Goal: Information Seeking & Learning: Check status

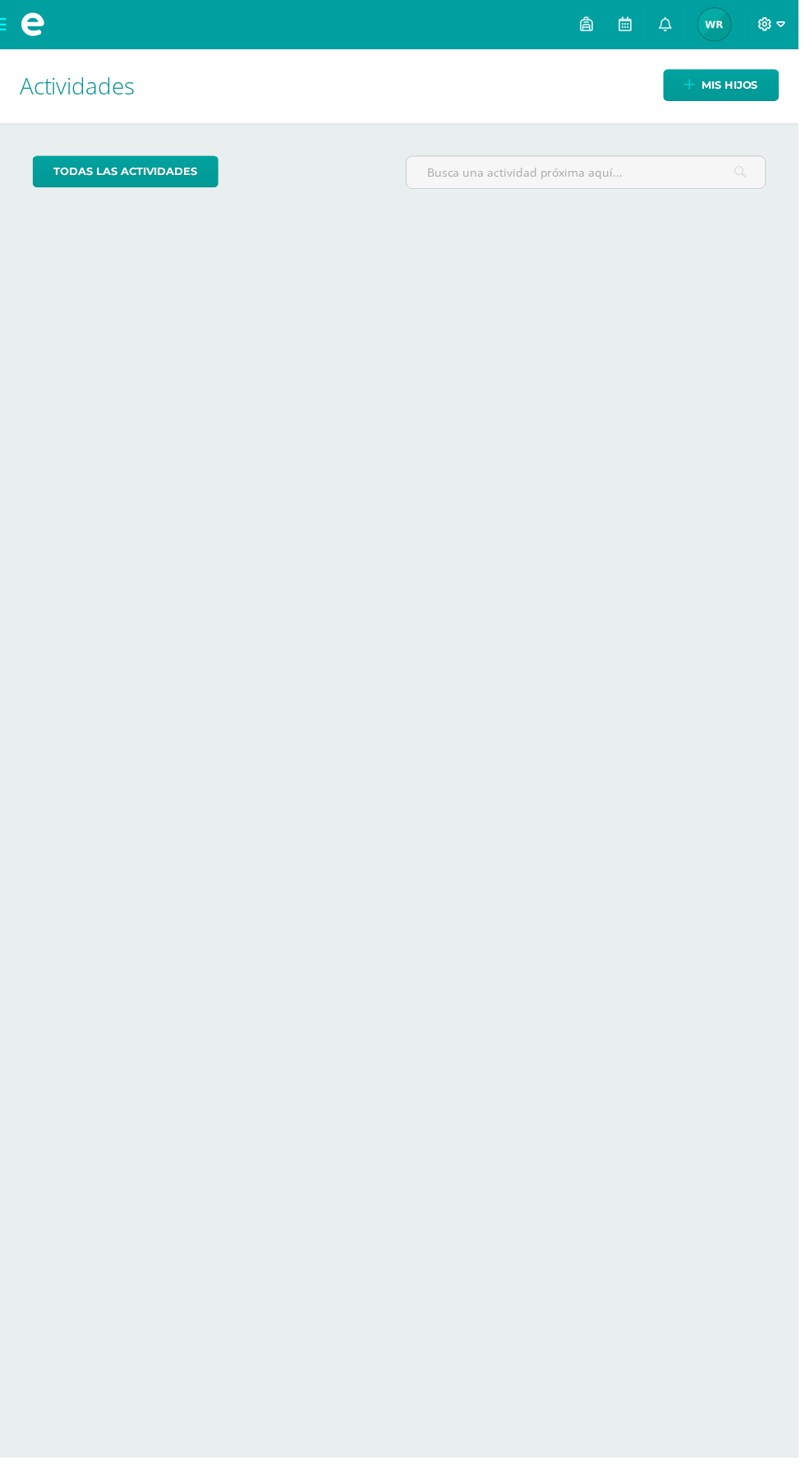
click at [792, 24] on icon at bounding box center [787, 24] width 9 height 15
click at [753, 108] on span "Cerrar sesión" at bounding box center [742, 112] width 74 height 16
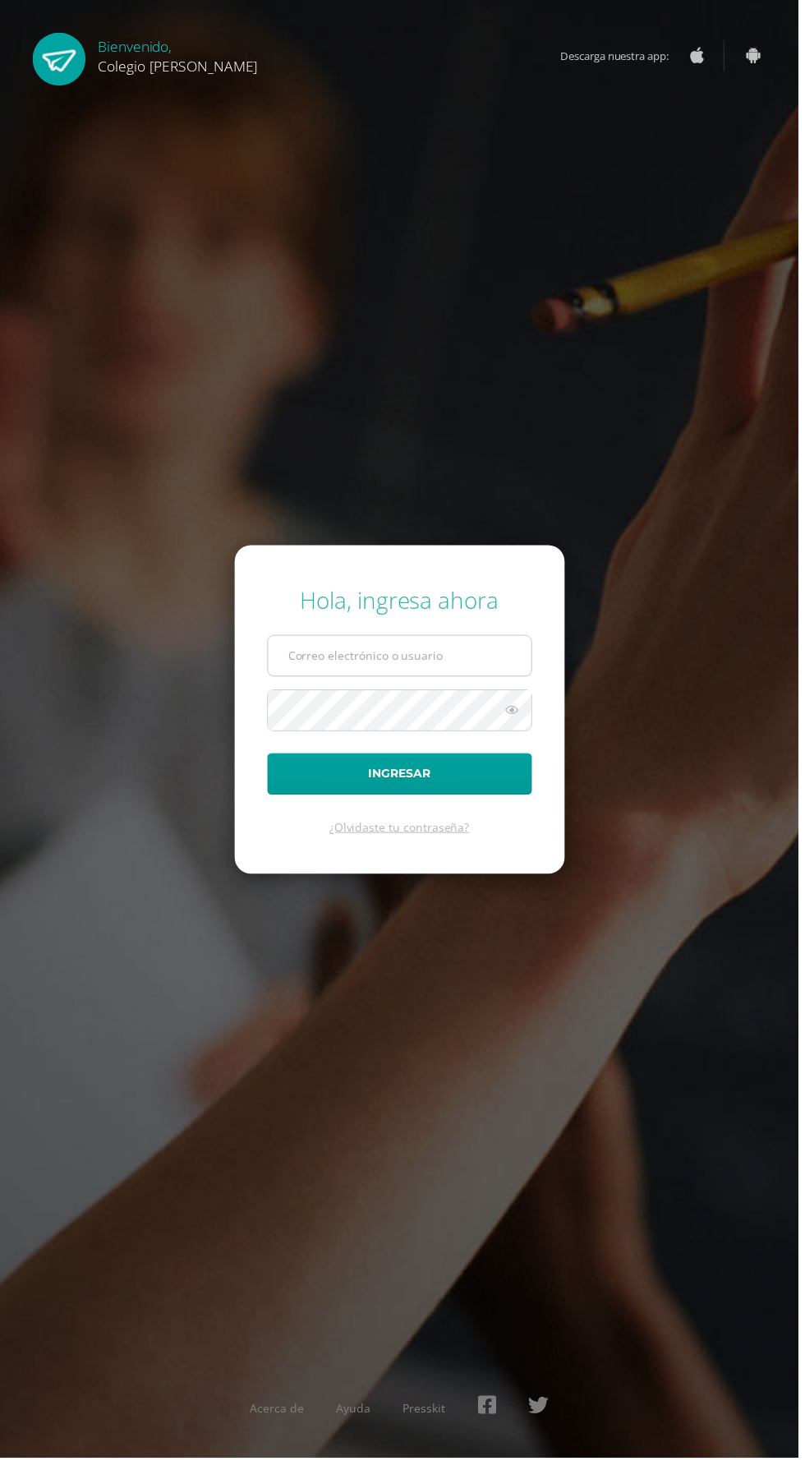
click at [471, 681] on input "text" at bounding box center [402, 661] width 265 height 40
type input "COS01025@osoriosandoval.edu.gt"
click at [269, 759] on button "Ingresar" at bounding box center [402, 780] width 267 height 42
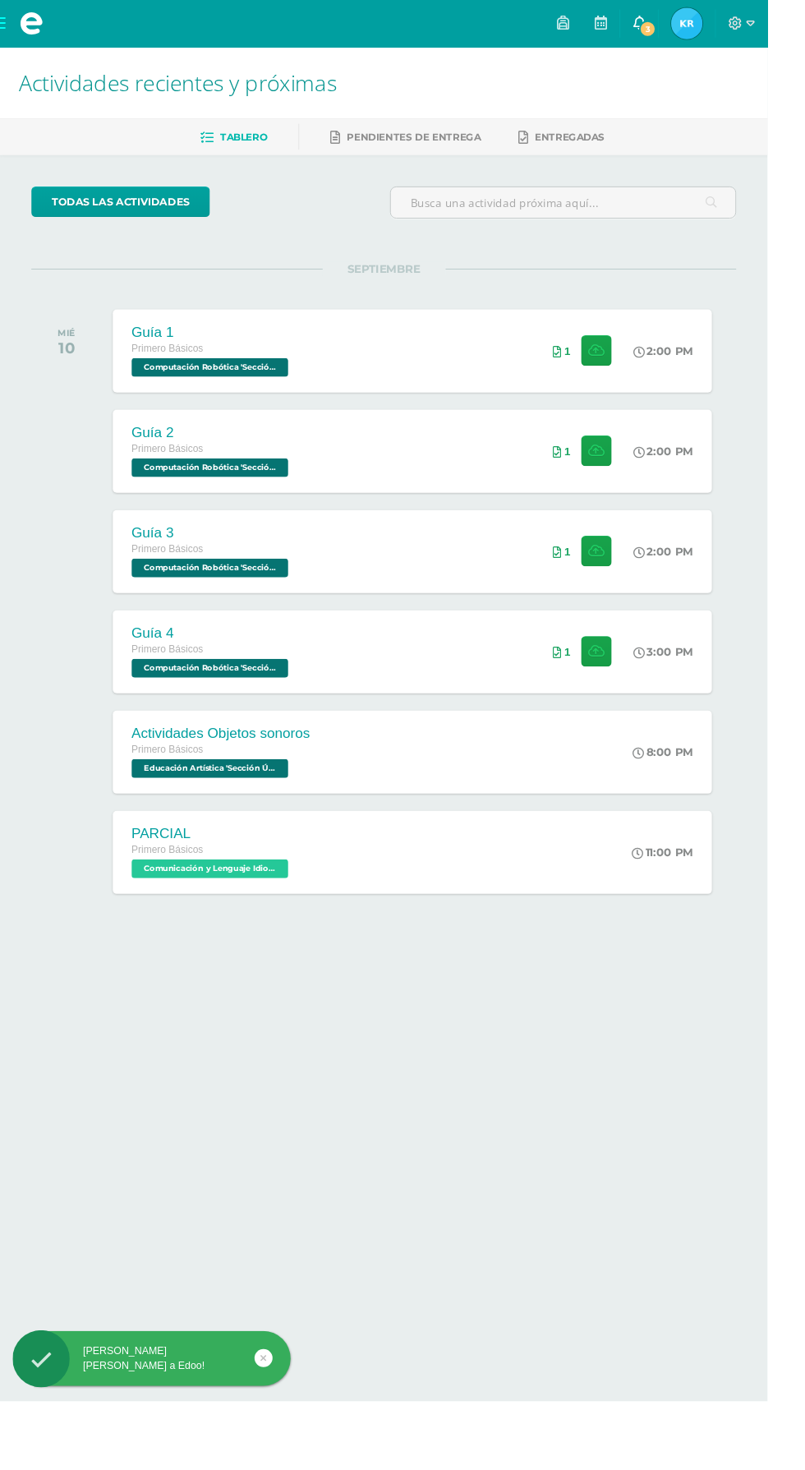
click at [690, 16] on link "3" at bounding box center [670, 24] width 39 height 49
click at [677, 25] on icon at bounding box center [670, 23] width 13 height 15
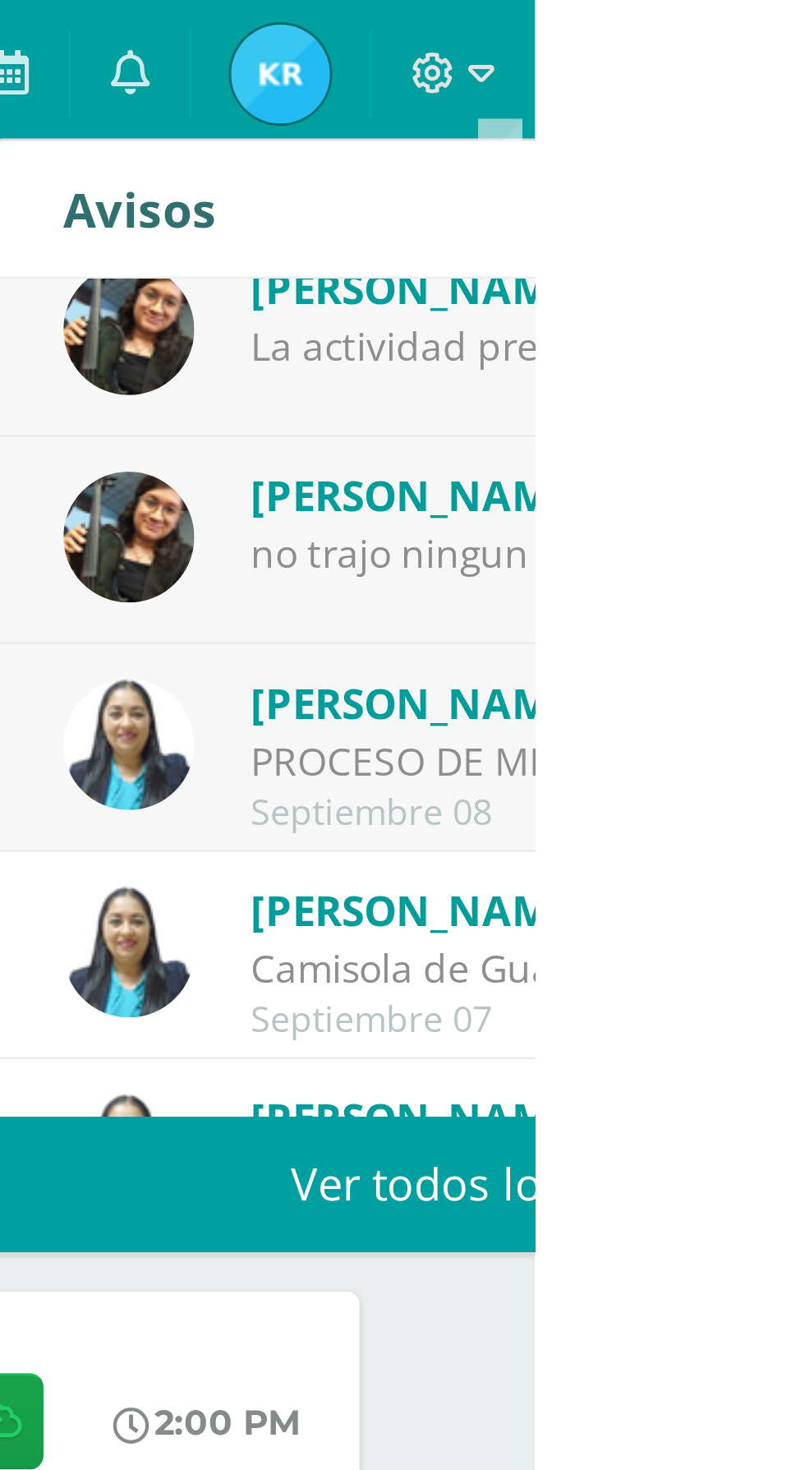
scroll to position [55, 0]
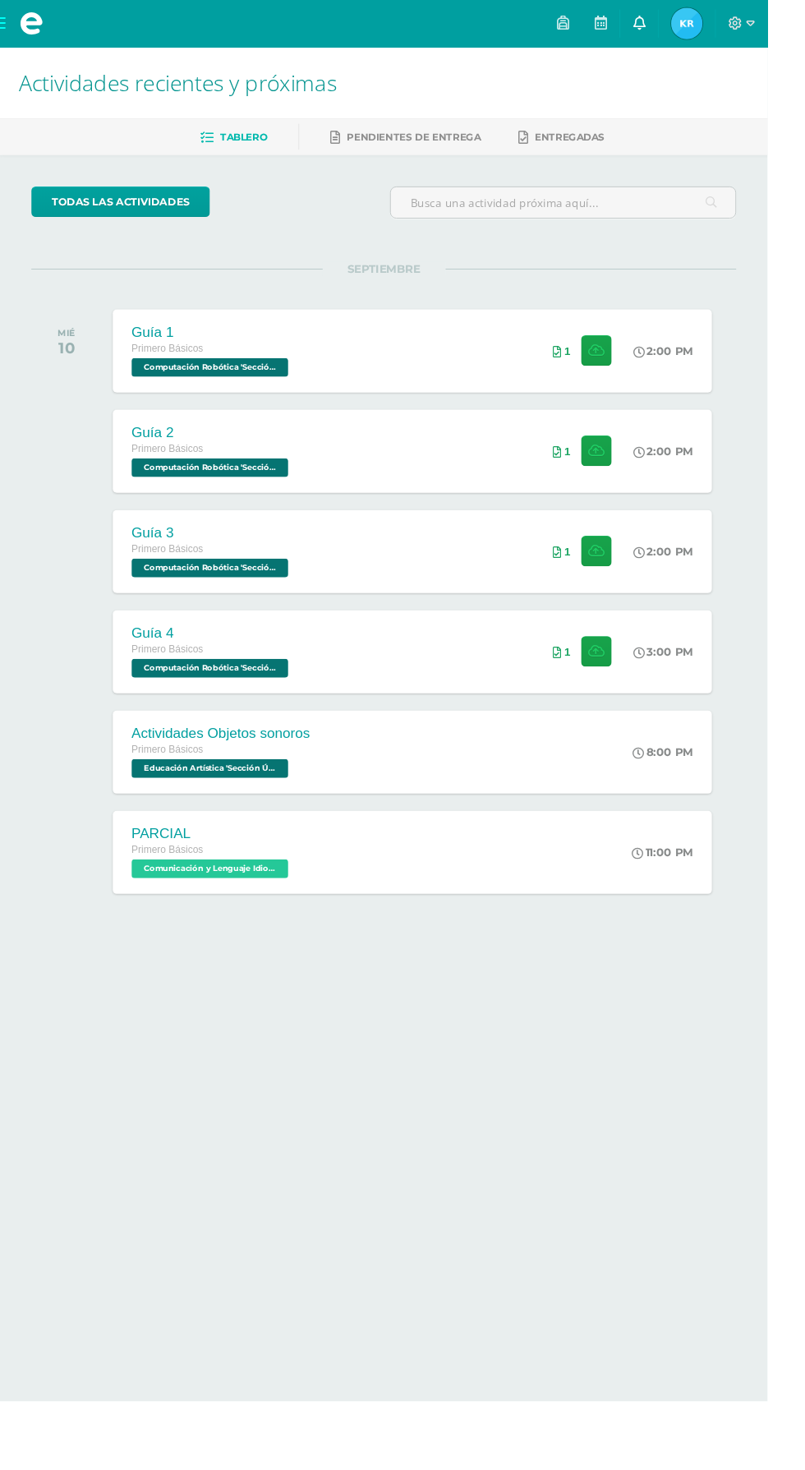
click at [690, 24] on link at bounding box center [670, 24] width 39 height 49
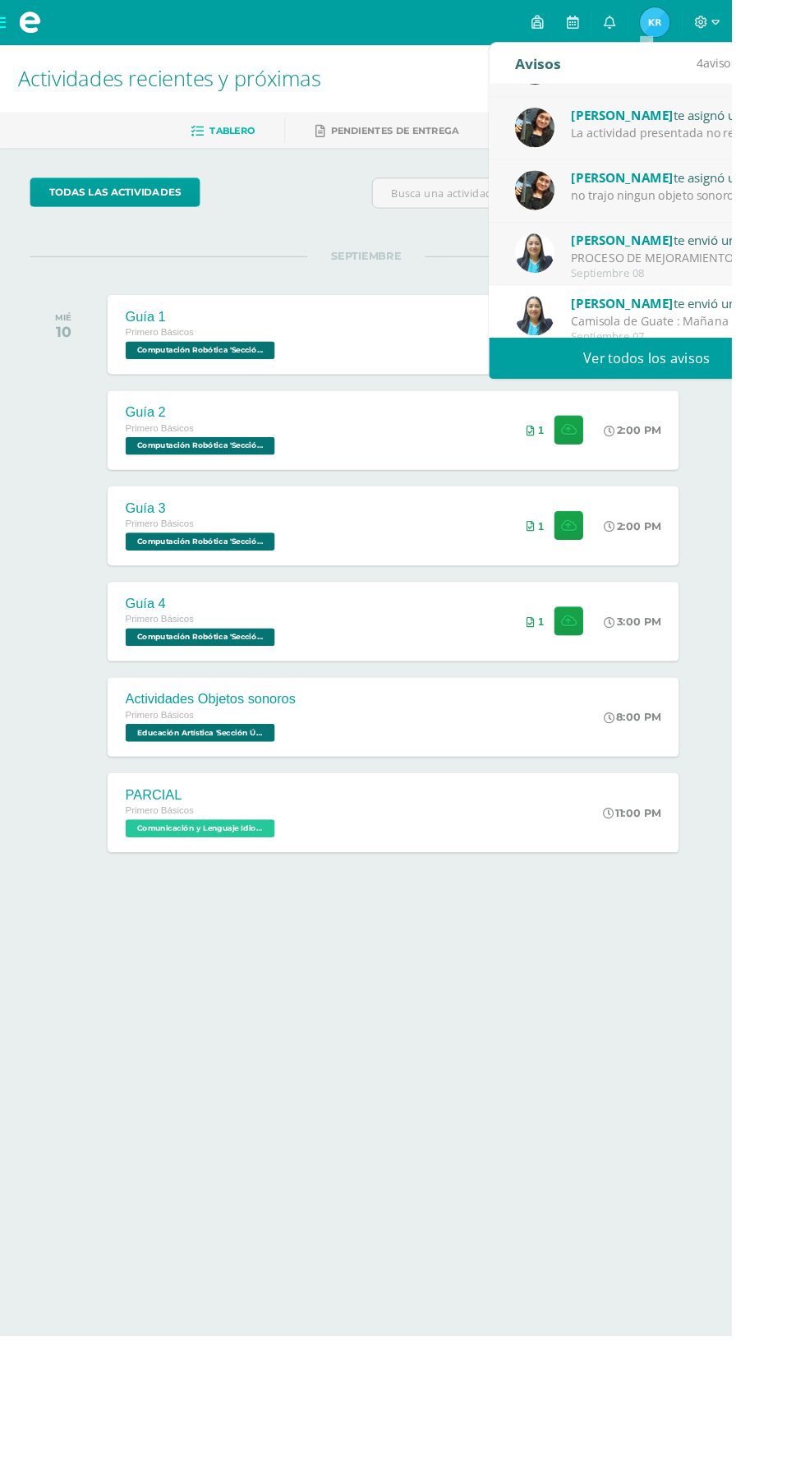
click at [707, 268] on span "Dina Cabrera" at bounding box center [685, 264] width 113 height 19
click at [725, 144] on div "La actividad presentada no reflejo coordinación ni los 3 ritmos solicitados" at bounding box center [743, 145] width 228 height 19
click at [747, 214] on div "no trajo ningun objeto sonoro" at bounding box center [743, 214] width 228 height 19
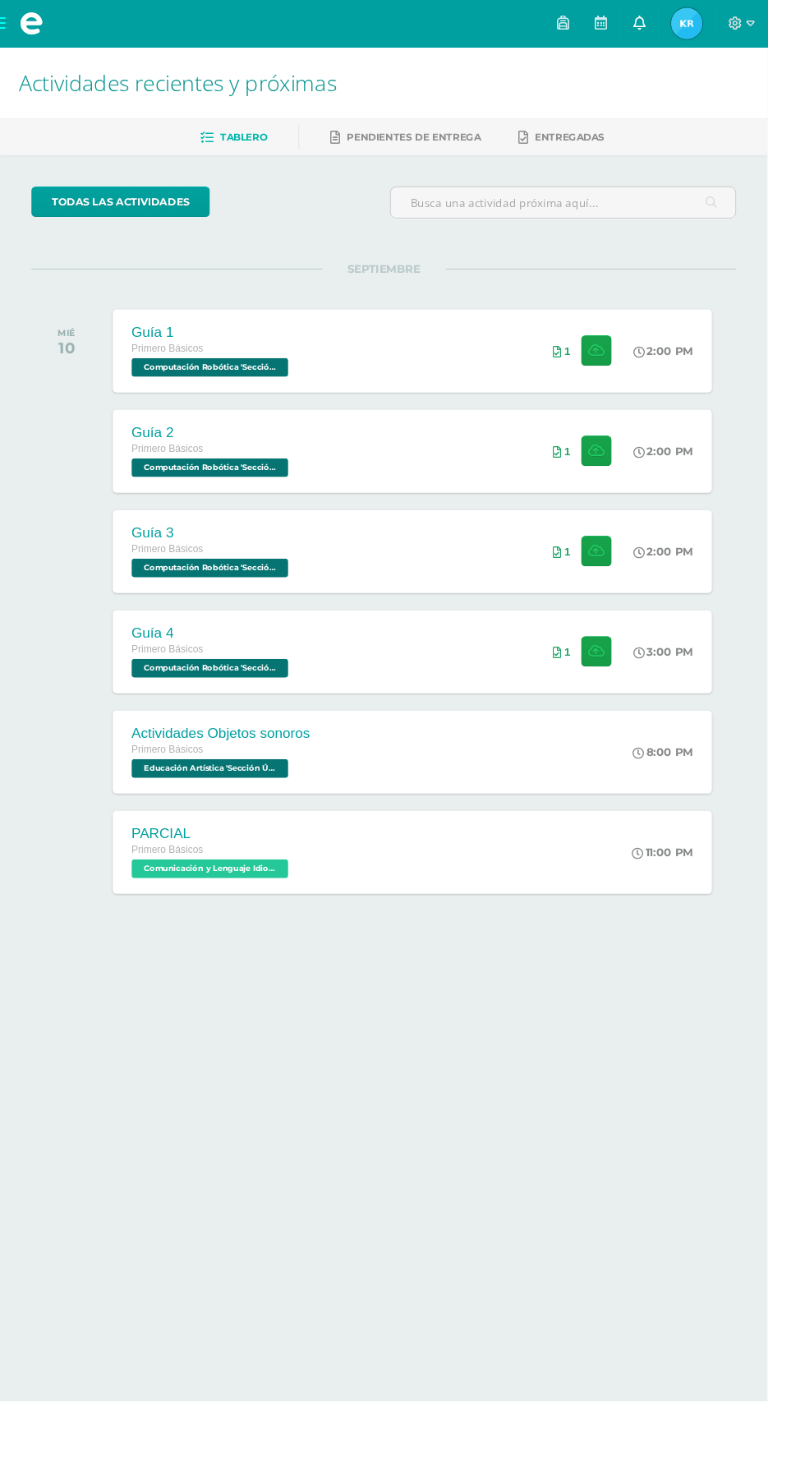
click at [677, 25] on icon at bounding box center [670, 23] width 13 height 15
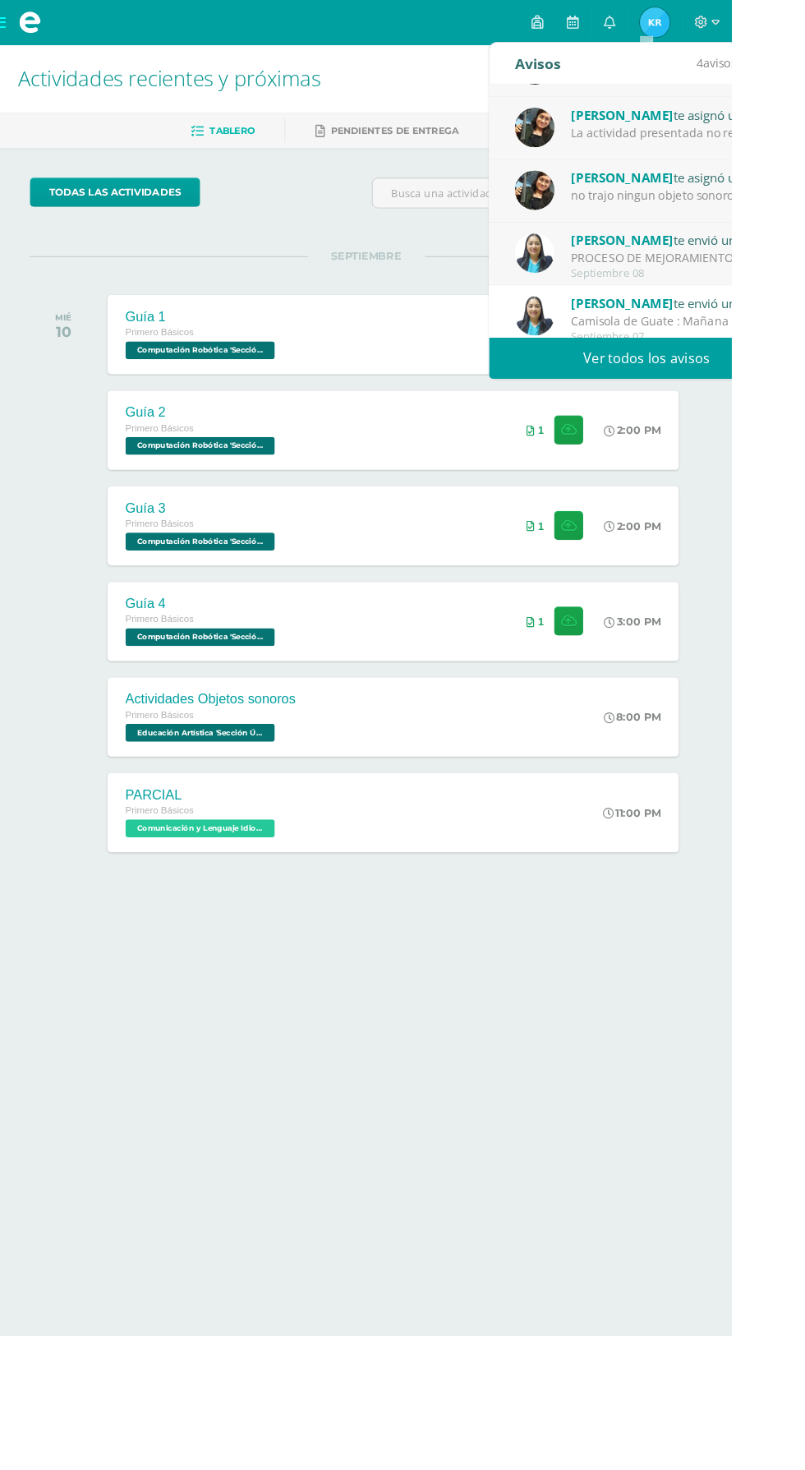
click at [748, 126] on div "Amy Martinez te asignó un comentario en 'Mayumaná' para 'Educación Artística'" at bounding box center [743, 125] width 228 height 21
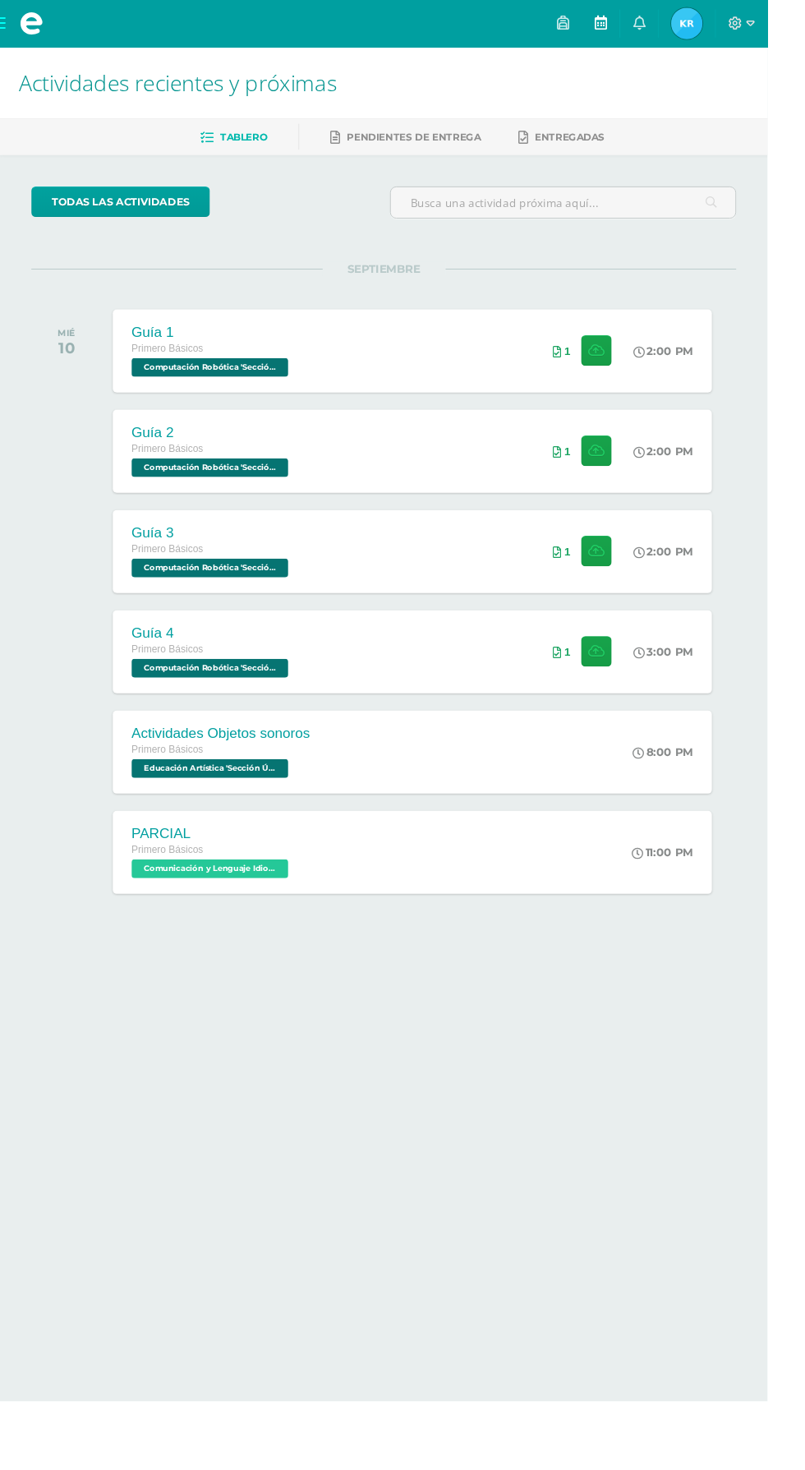
click at [637, 24] on icon at bounding box center [630, 23] width 13 height 15
click at [690, 24] on link at bounding box center [670, 24] width 39 height 49
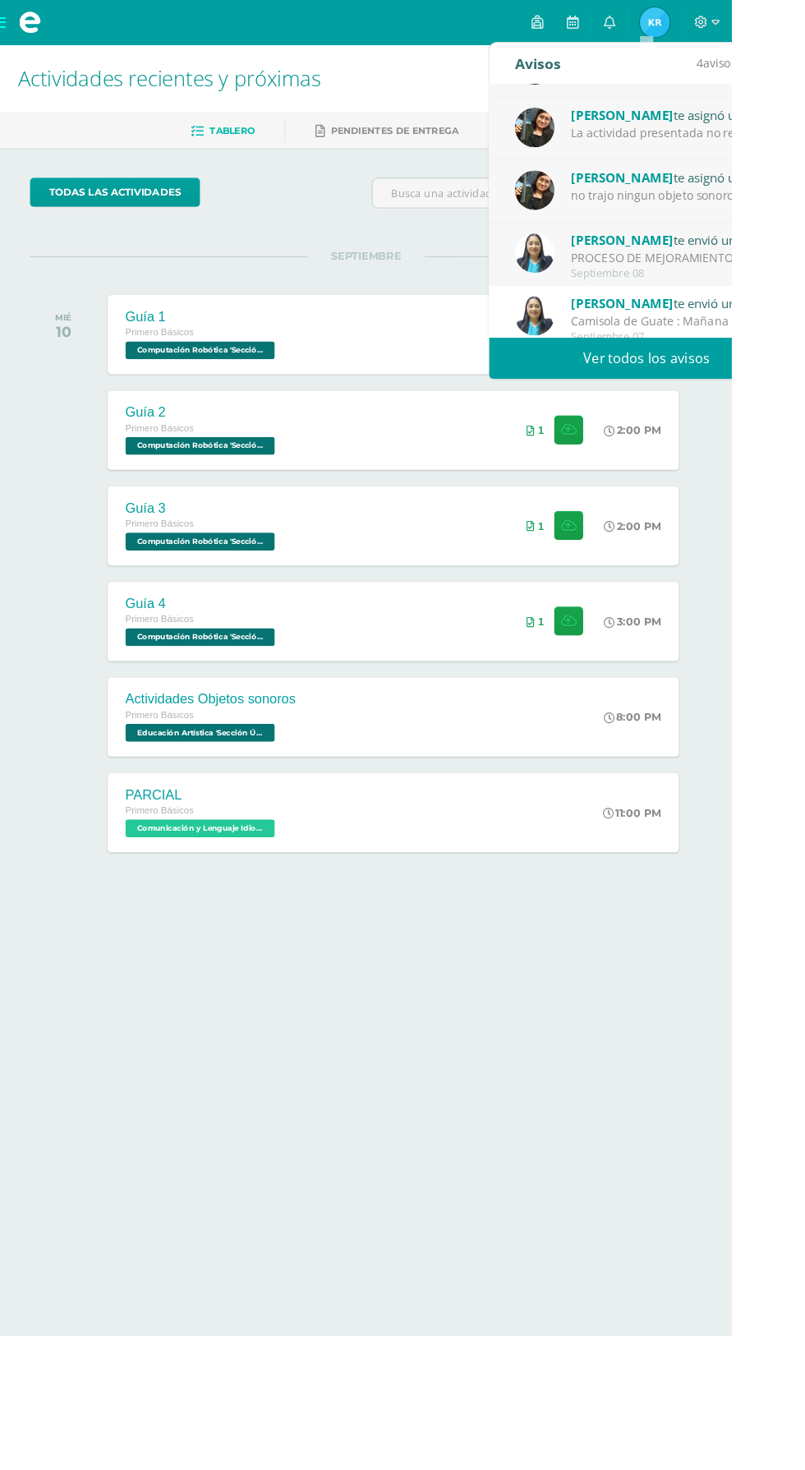
click at [755, 102] on div "Amy Martinez te asignó un comentario en 'Actividades Objetos sonoros' para 'Edu…" at bounding box center [712, 72] width 348 height 69
click at [744, 145] on div "La actividad presentada no reflejo coordinación ni los 3 ritmos solicitados" at bounding box center [743, 145] width 228 height 19
click at [734, 402] on link "Ver todos los avisos" at bounding box center [712, 393] width 348 height 45
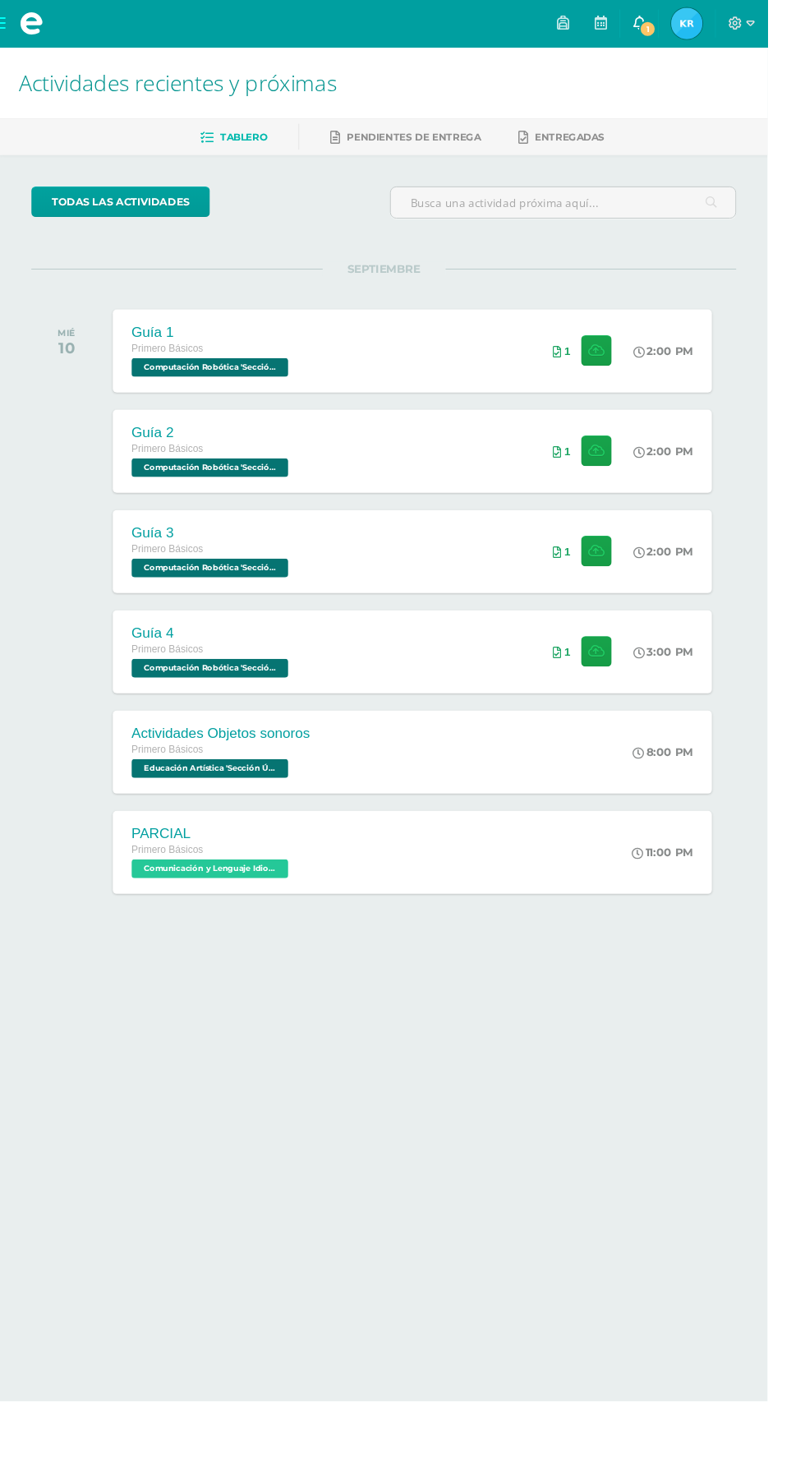
click at [689, 29] on span "1" at bounding box center [679, 30] width 18 height 18
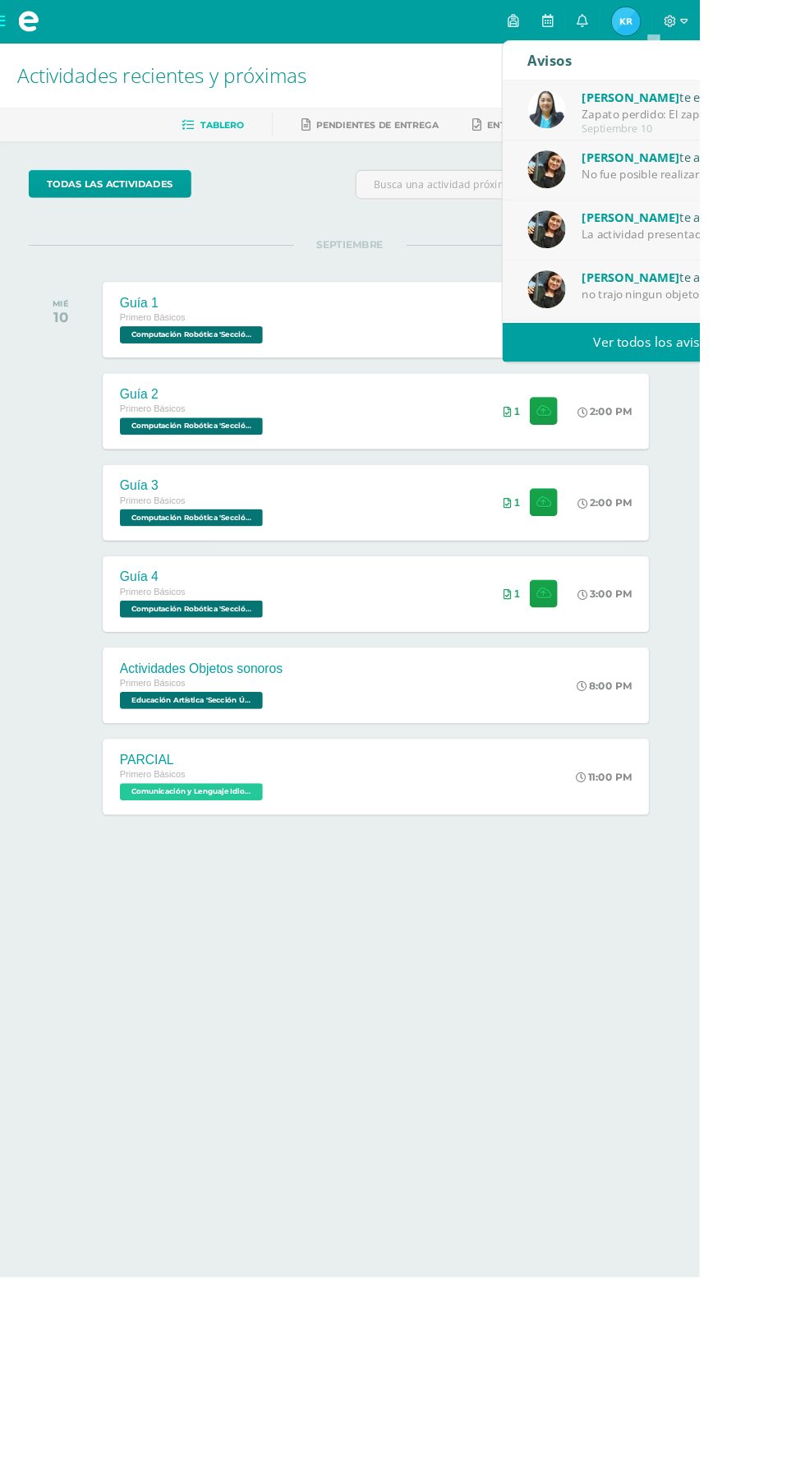
click at [804, 116] on div "Dina Cabrera te envió un aviso" at bounding box center [784, 111] width 228 height 21
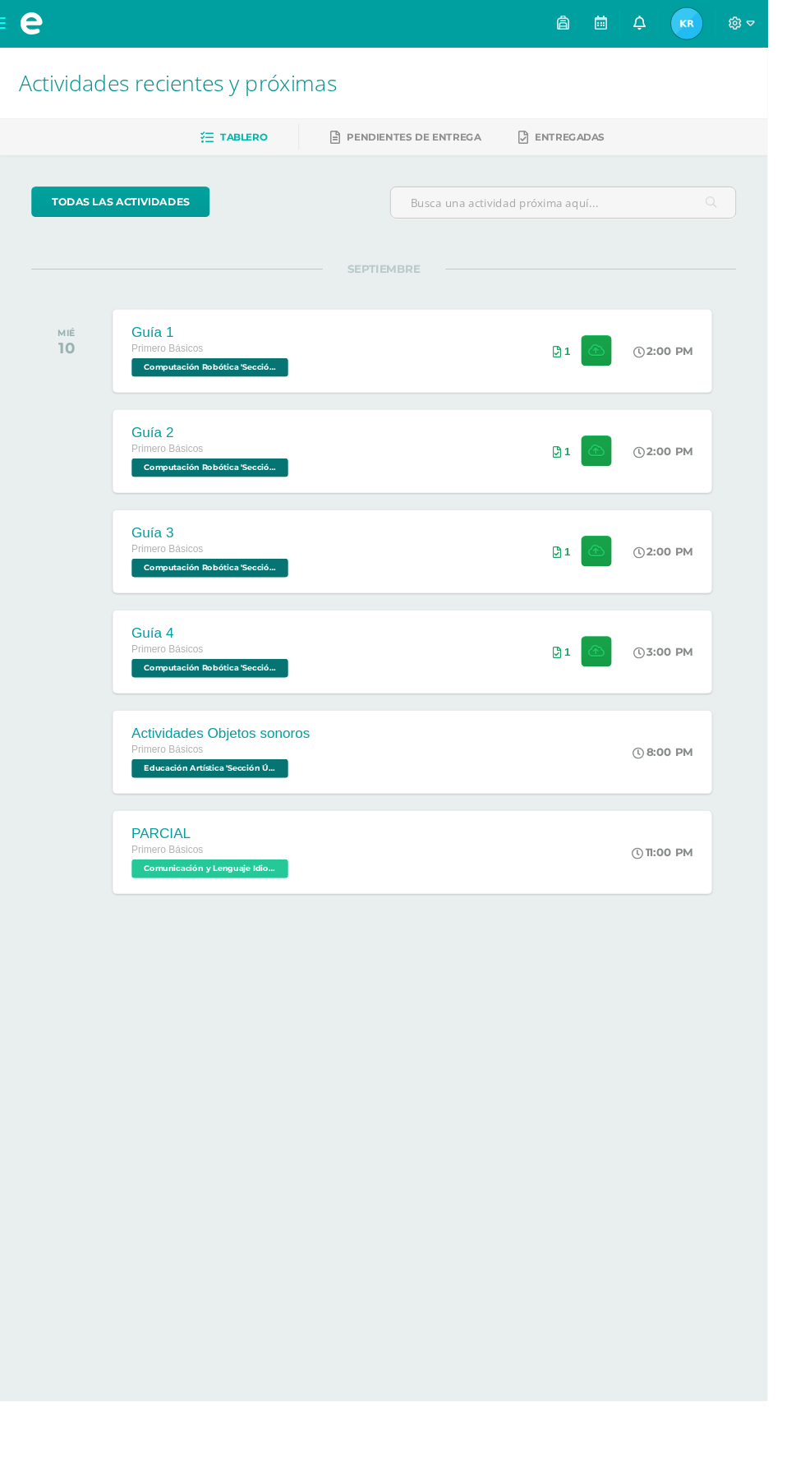
click at [690, 24] on link "0" at bounding box center [670, 24] width 39 height 49
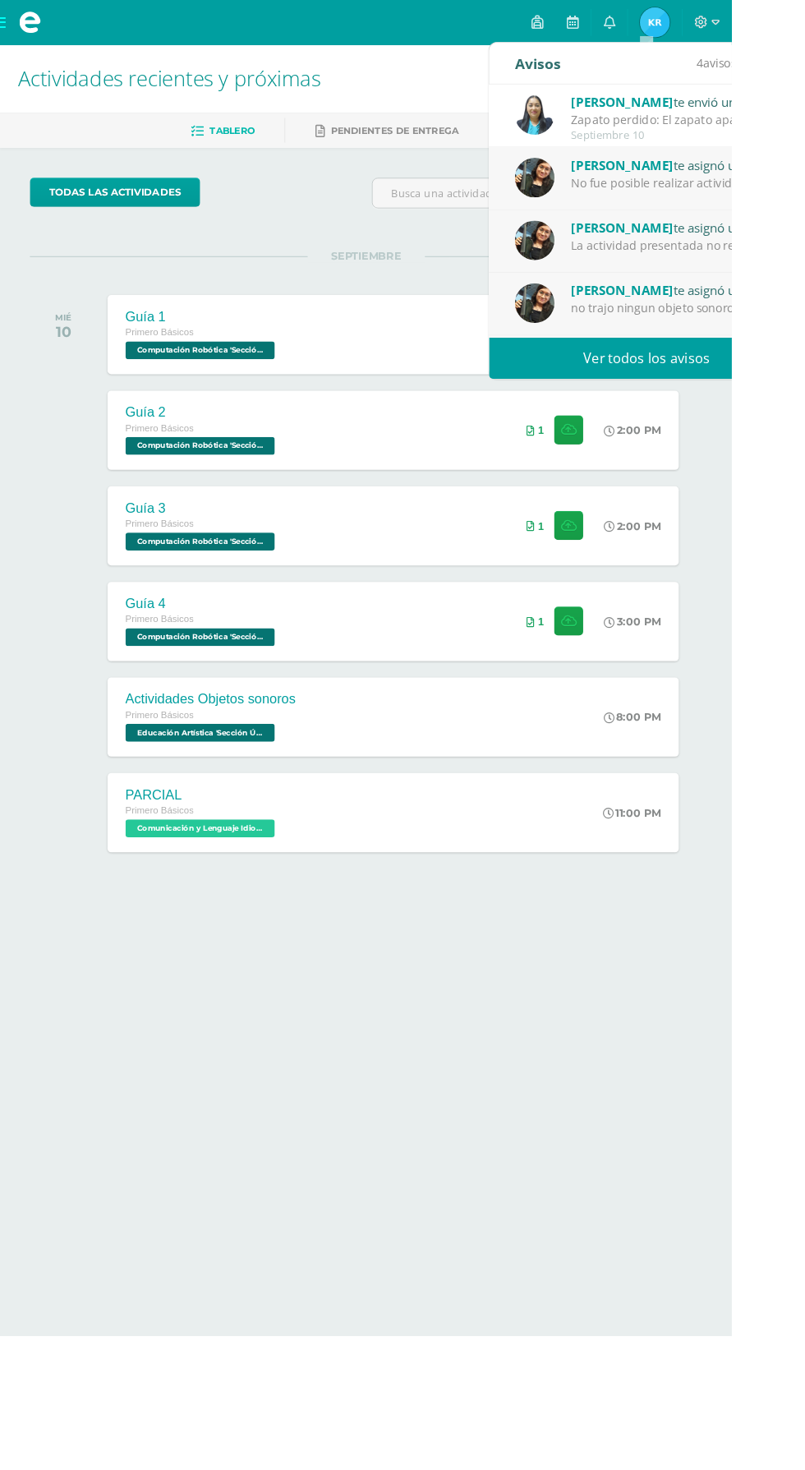
click at [758, 106] on div "Dina Cabrera te envió un aviso" at bounding box center [743, 111] width 228 height 21
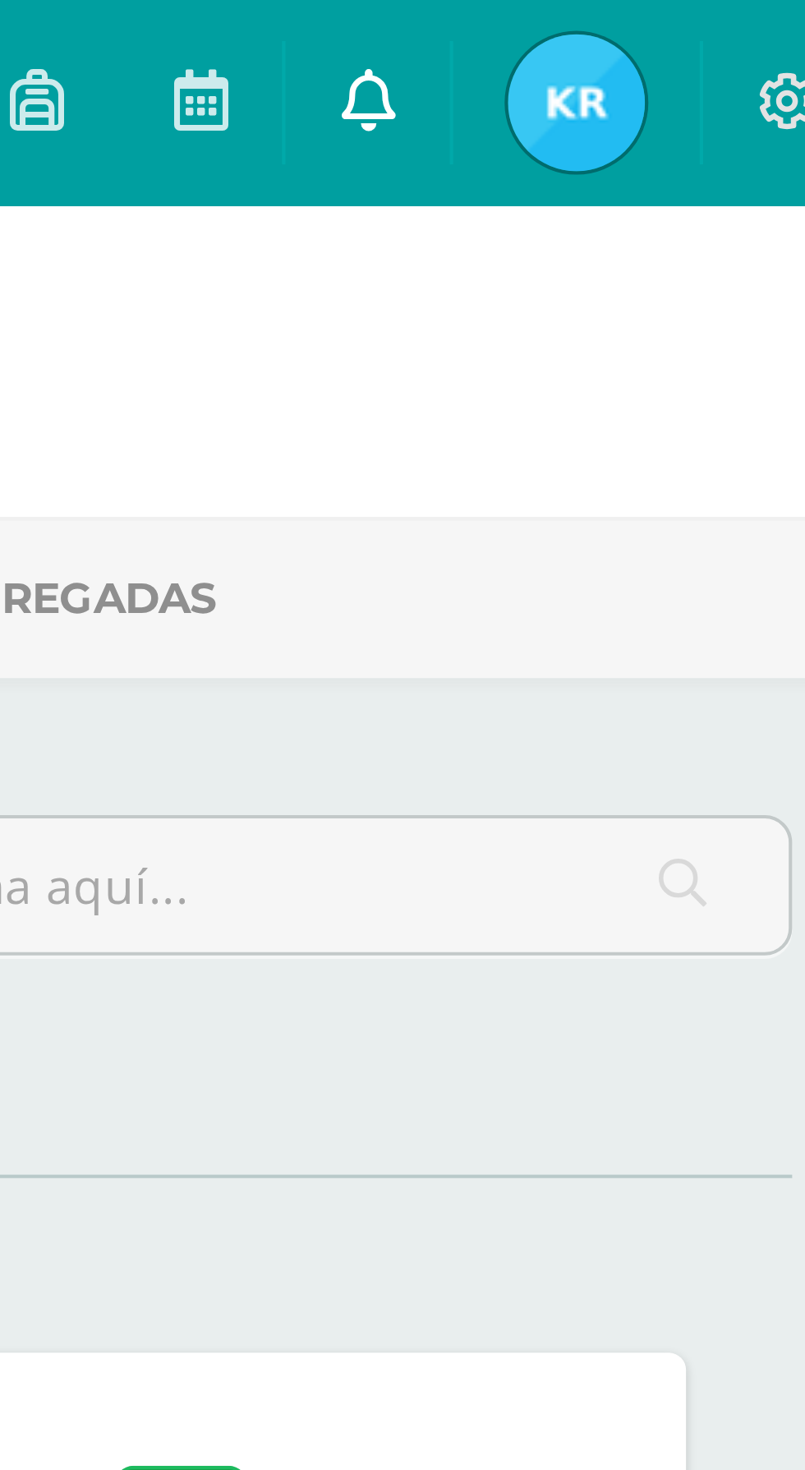
click at [677, 21] on icon at bounding box center [670, 23] width 13 height 15
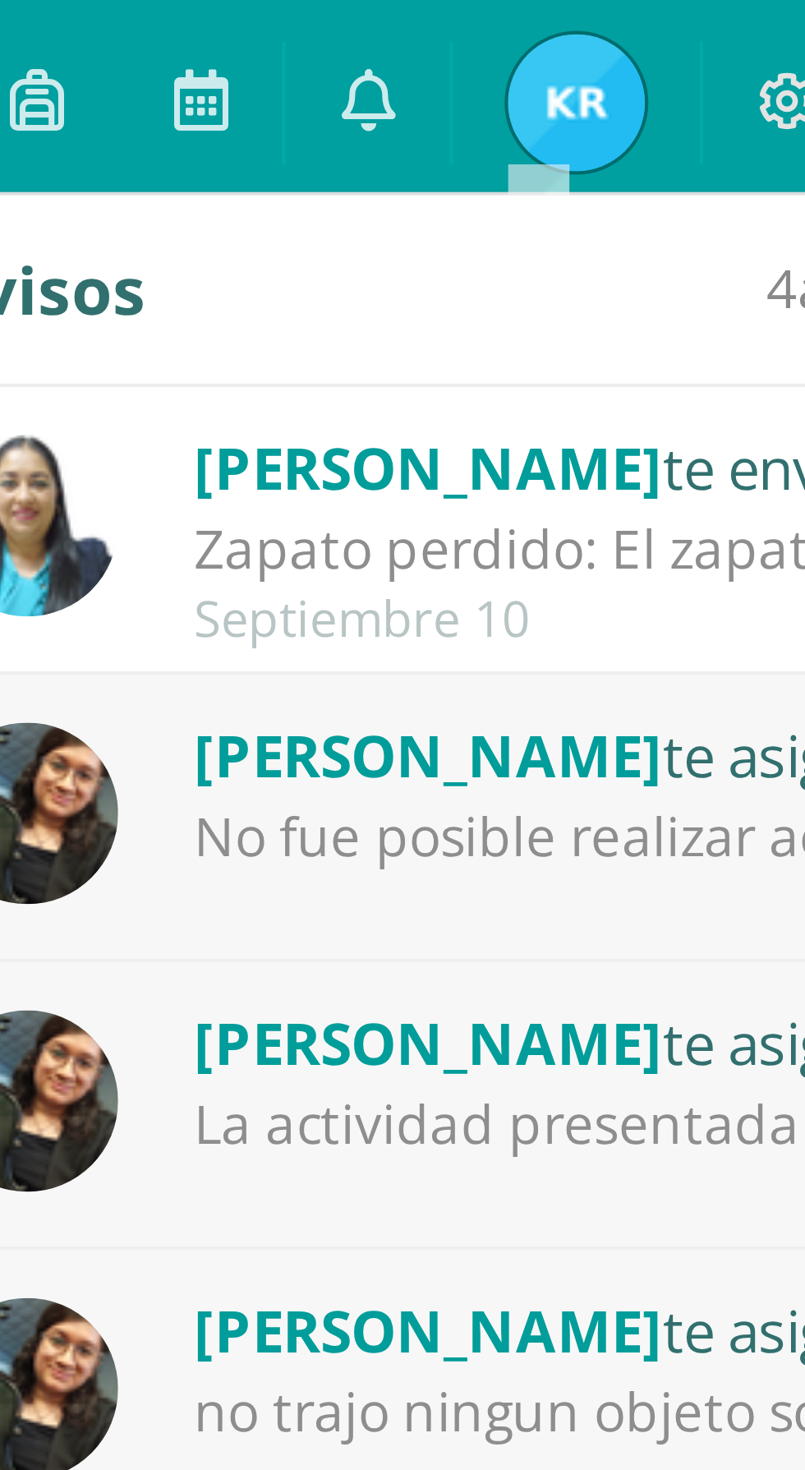
click at [693, 123] on div "Zapato perdido: El zapato apareció en otro edificio, al parecer alguien lo iba …" at bounding box center [743, 131] width 228 height 19
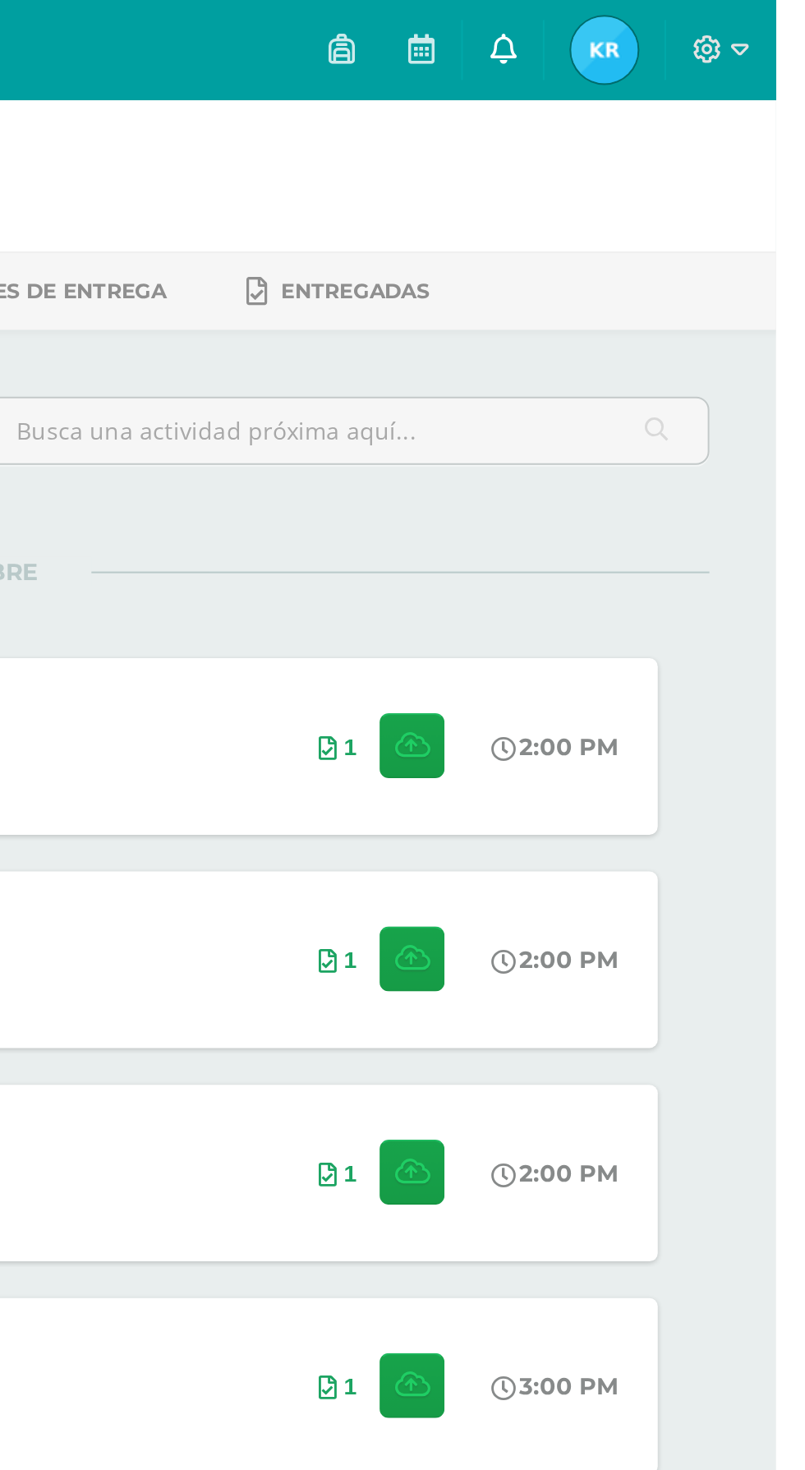
click at [690, 32] on link at bounding box center [670, 24] width 39 height 49
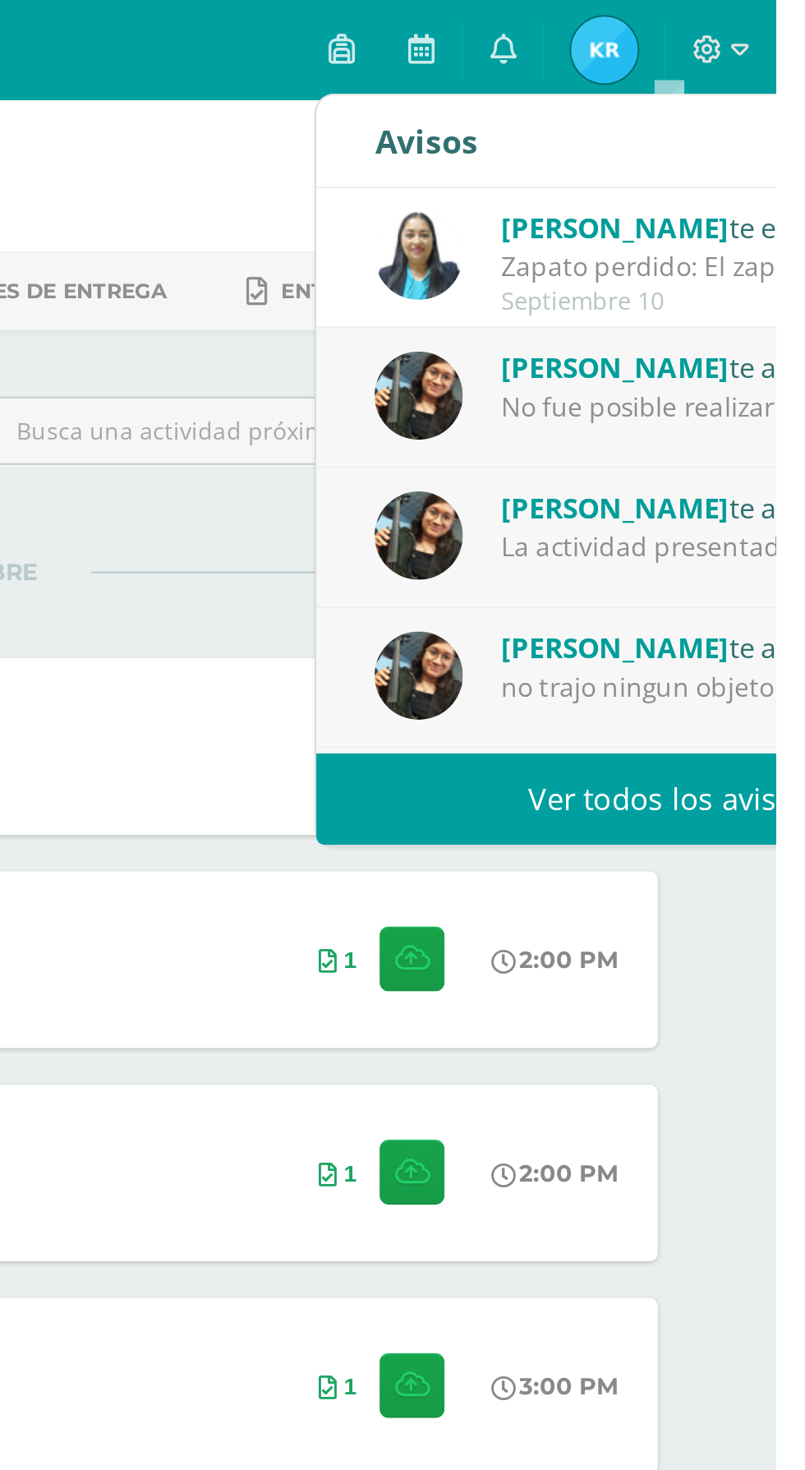
click at [763, 123] on div "Zapato perdido: El zapato apareció en otro edificio, al parecer alguien lo iba …" at bounding box center [784, 131] width 228 height 19
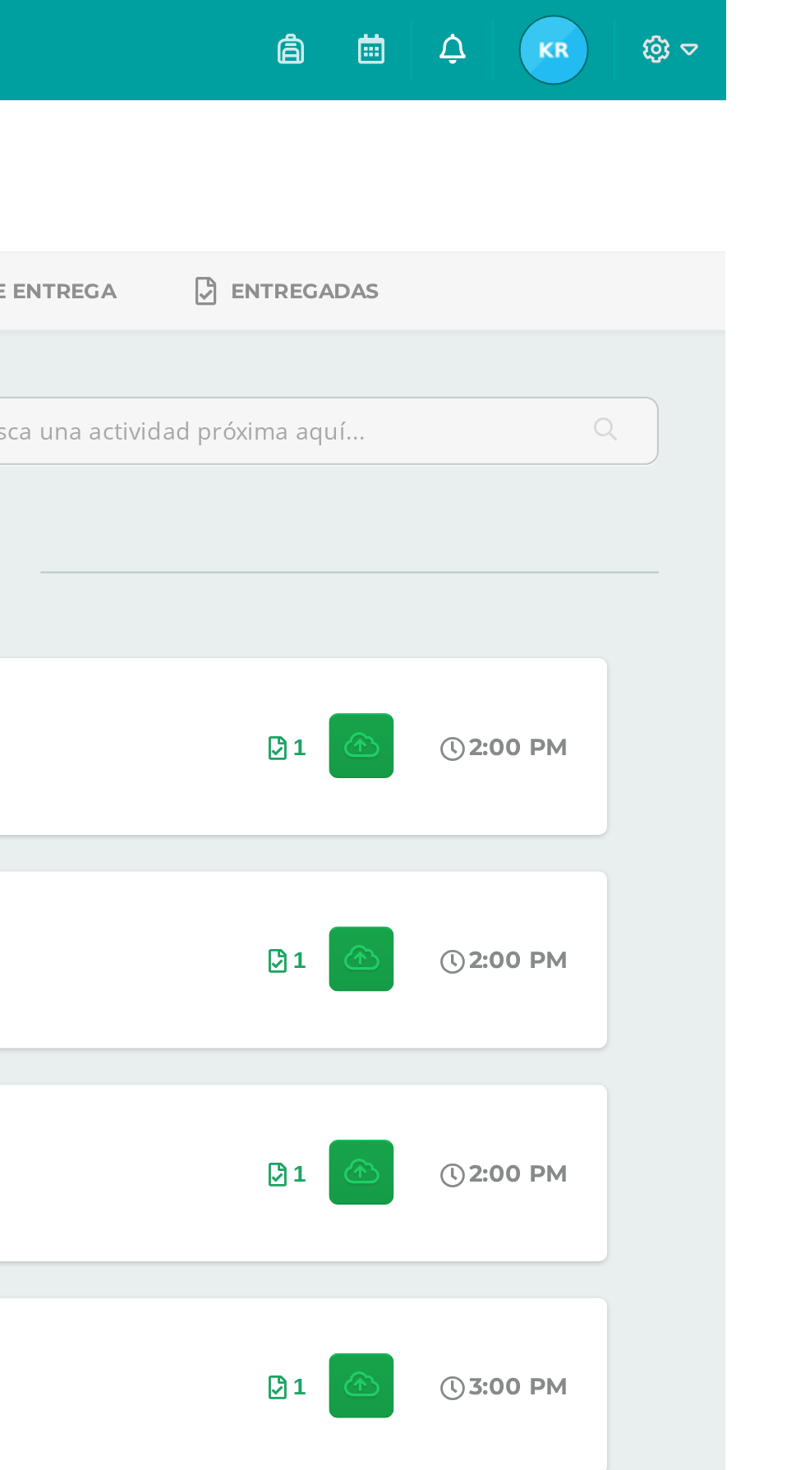
click at [677, 31] on span at bounding box center [670, 25] width 13 height 18
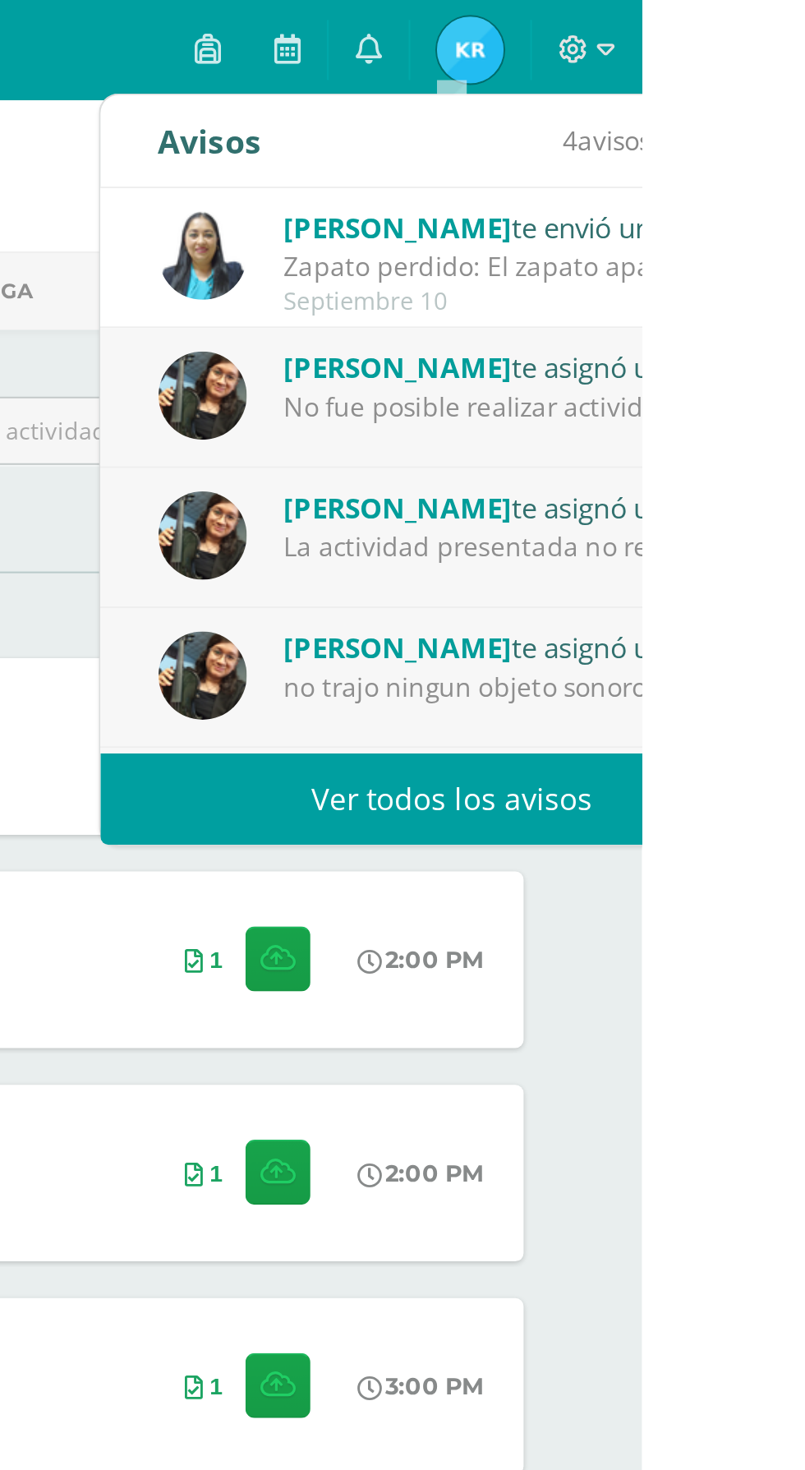
click at [804, 191] on div "No fue posible realizar actividad, ya que no trajeron los objetos sonoros" at bounding box center [743, 200] width 228 height 19
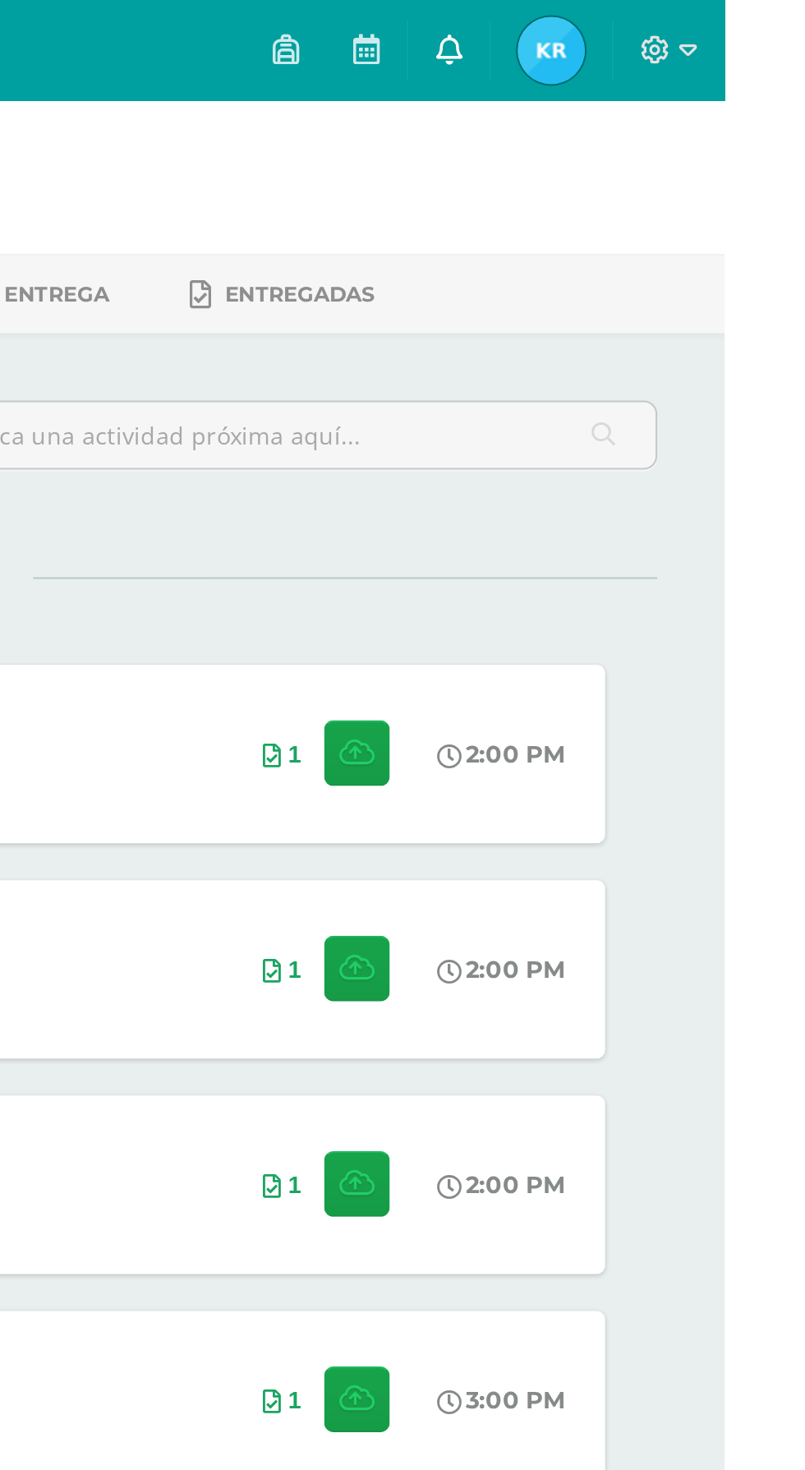
click at [690, 15] on link at bounding box center [670, 24] width 39 height 49
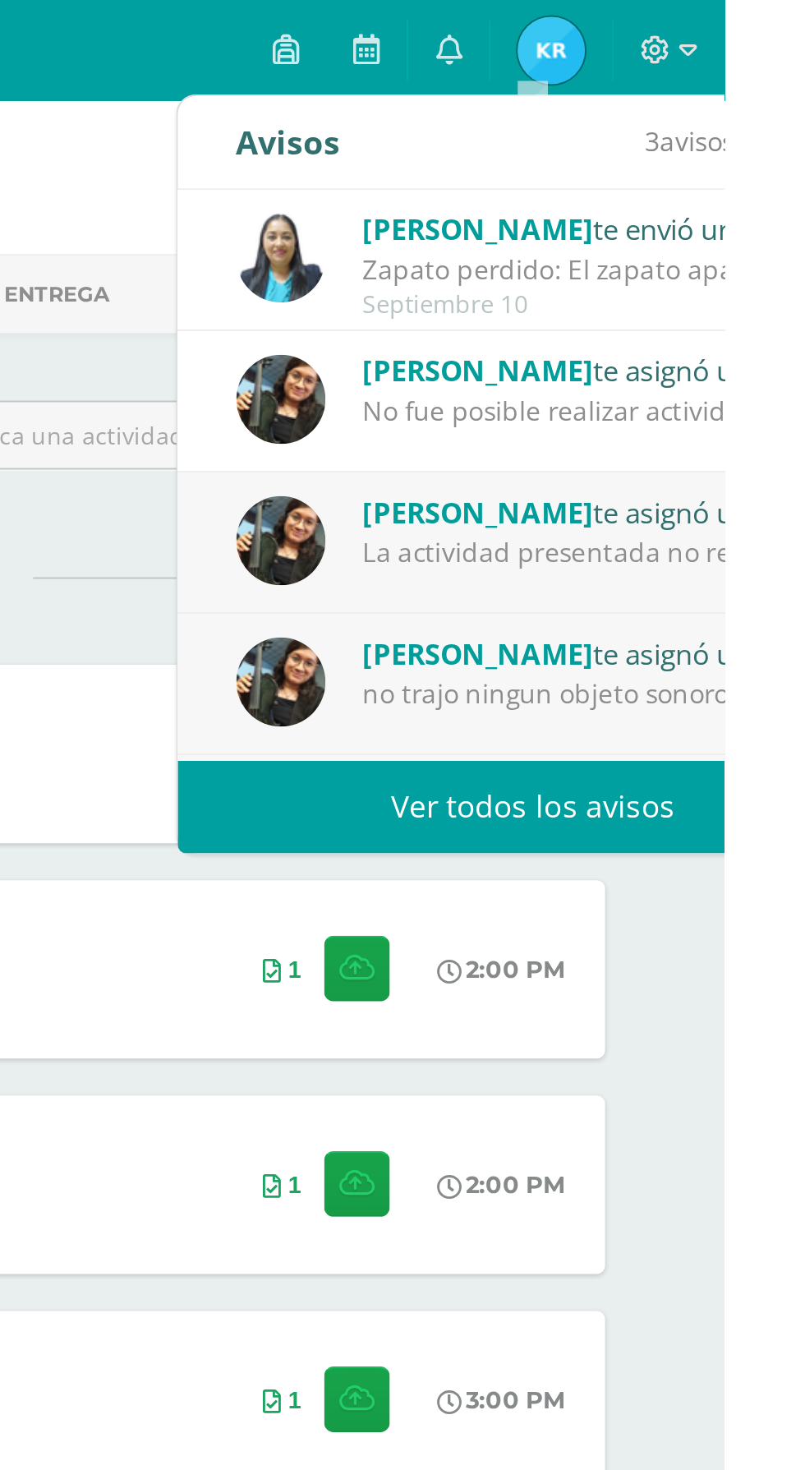
click at [743, 276] on div "La actividad presentada no reflejo coordinación ni los 3 ritmos solicitados" at bounding box center [743, 269] width 228 height 19
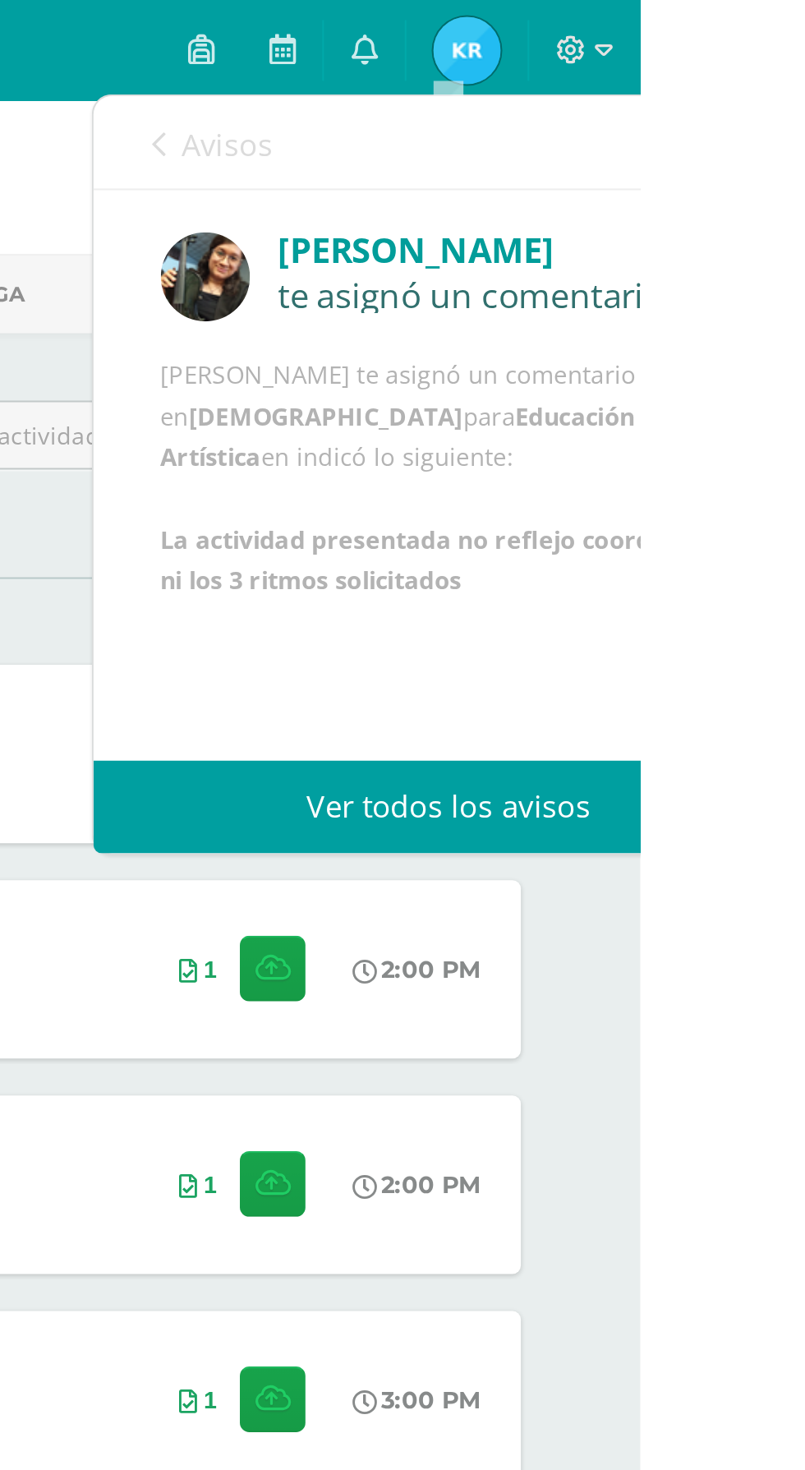
click at [569, 67] on icon at bounding box center [570, 70] width 7 height 13
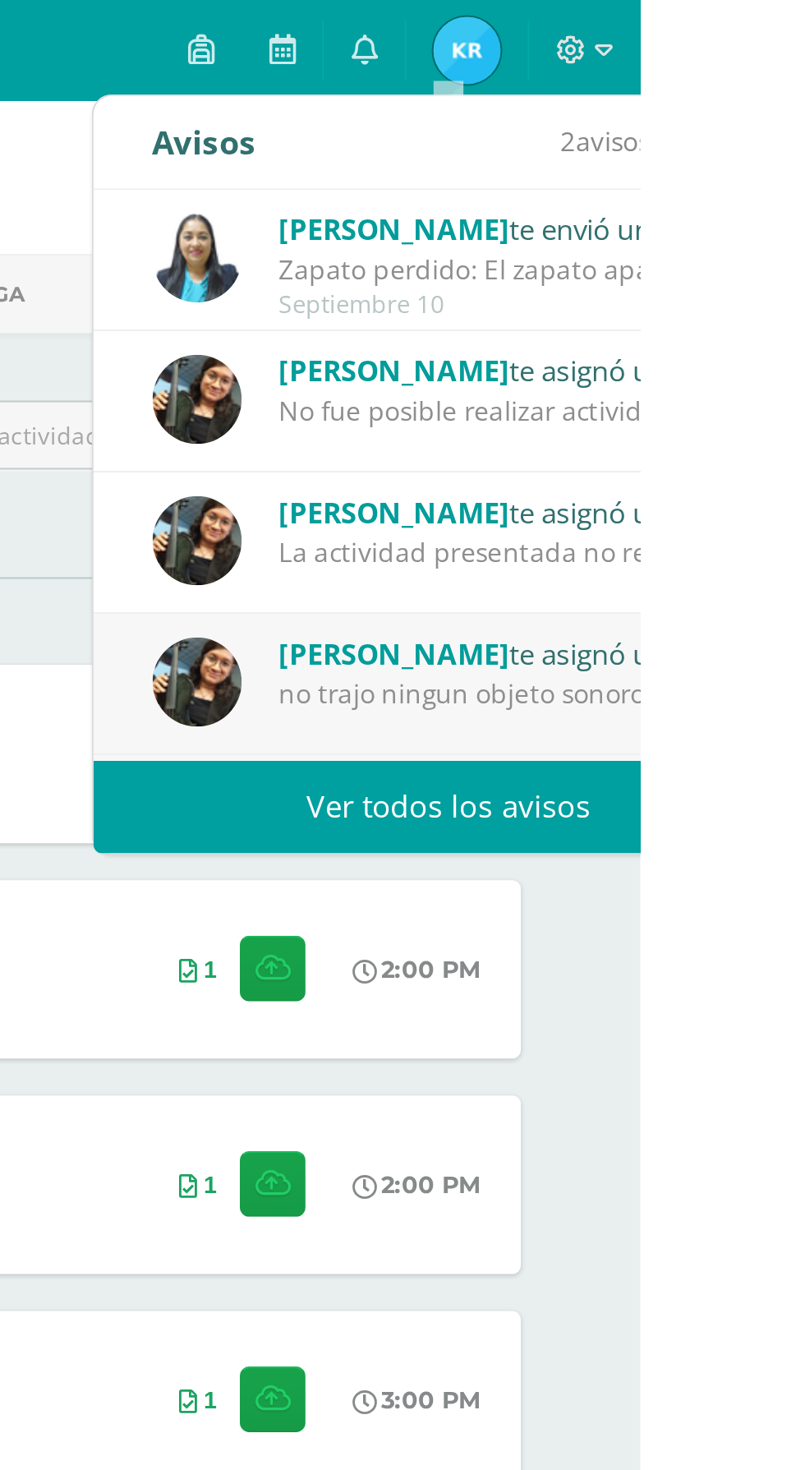
click at [791, 334] on div "no trajo ningun objeto sonoro" at bounding box center [743, 338] width 228 height 19
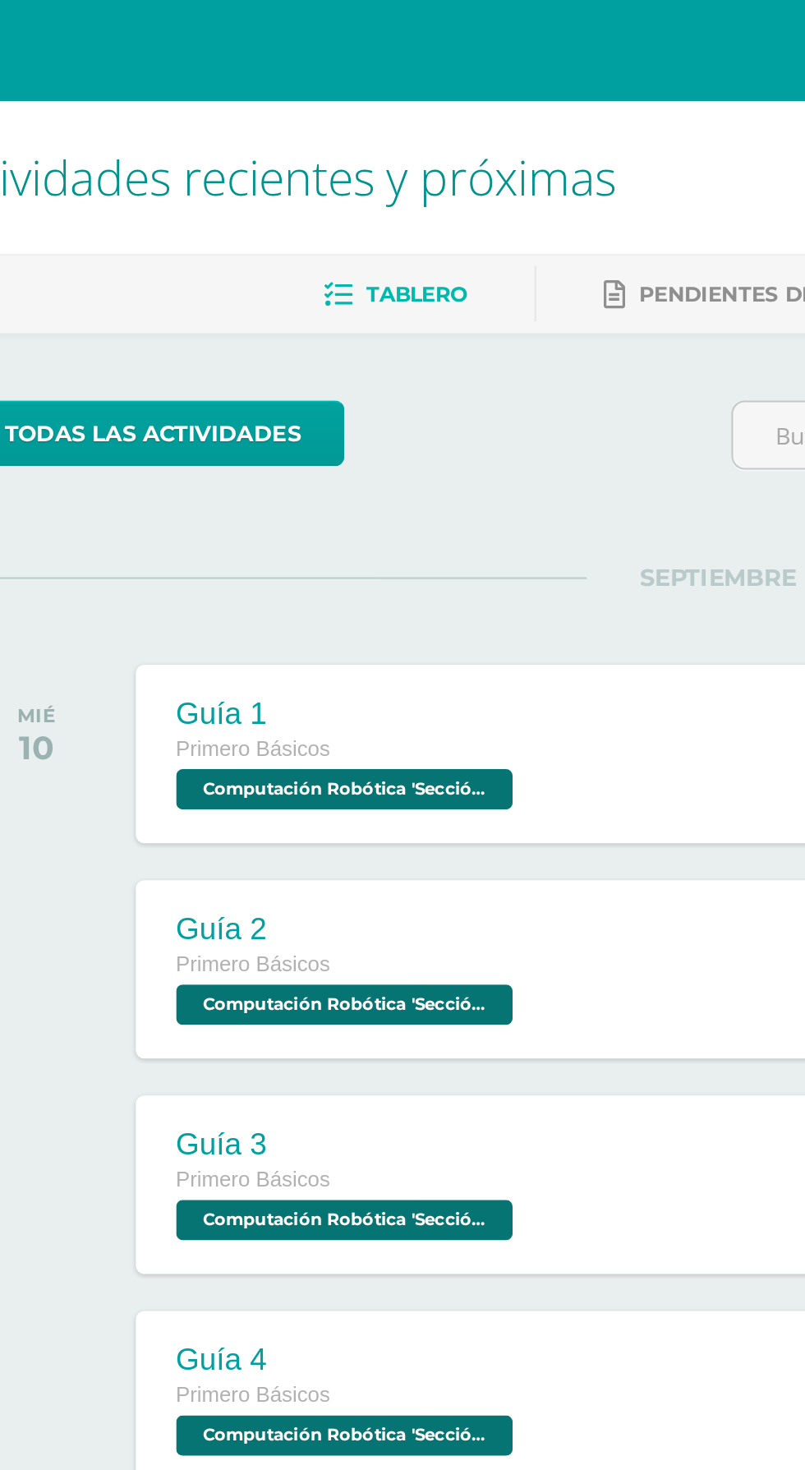
click at [66, 553] on div at bounding box center [74, 578] width 82 height 87
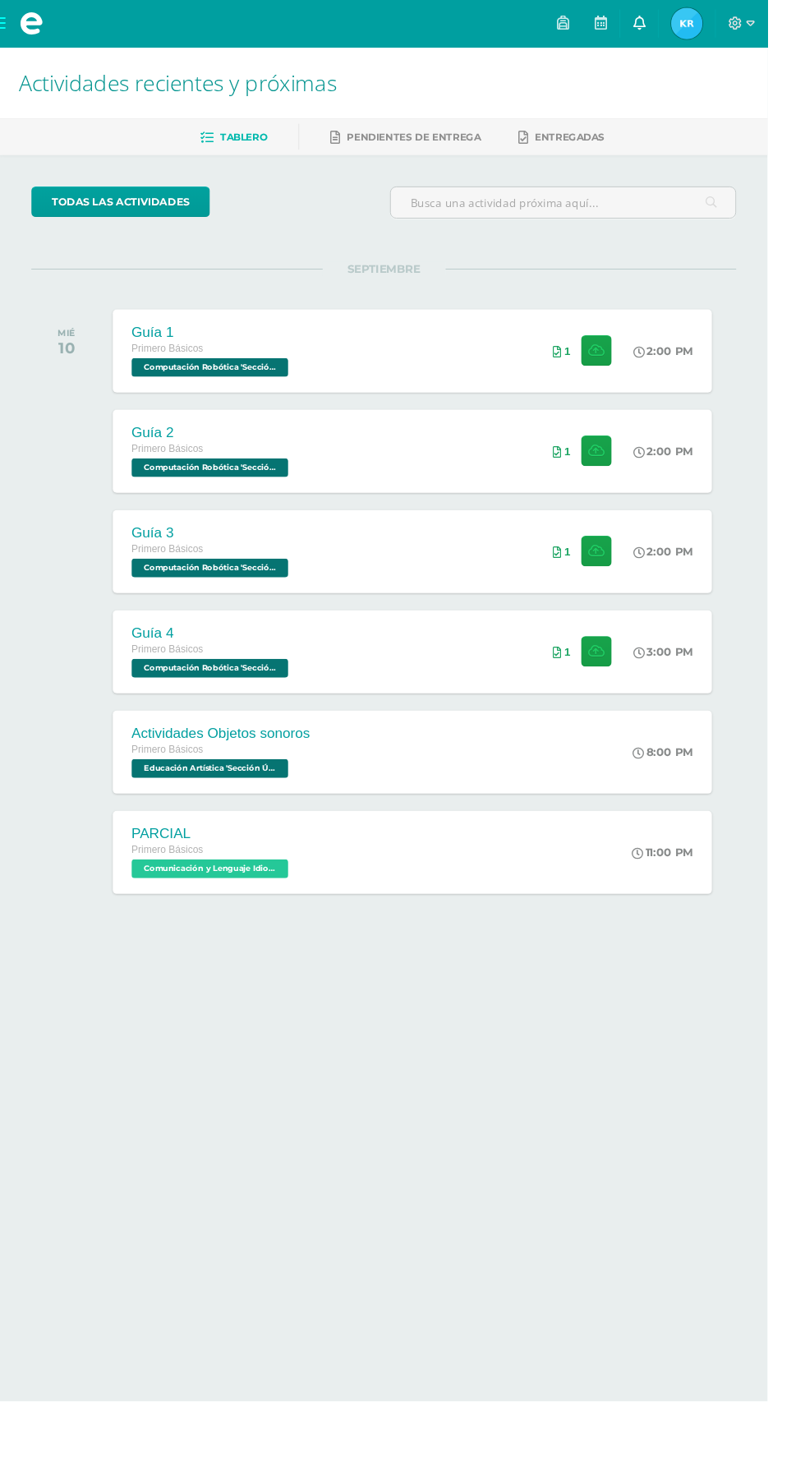
click at [677, 32] on span at bounding box center [670, 25] width 13 height 18
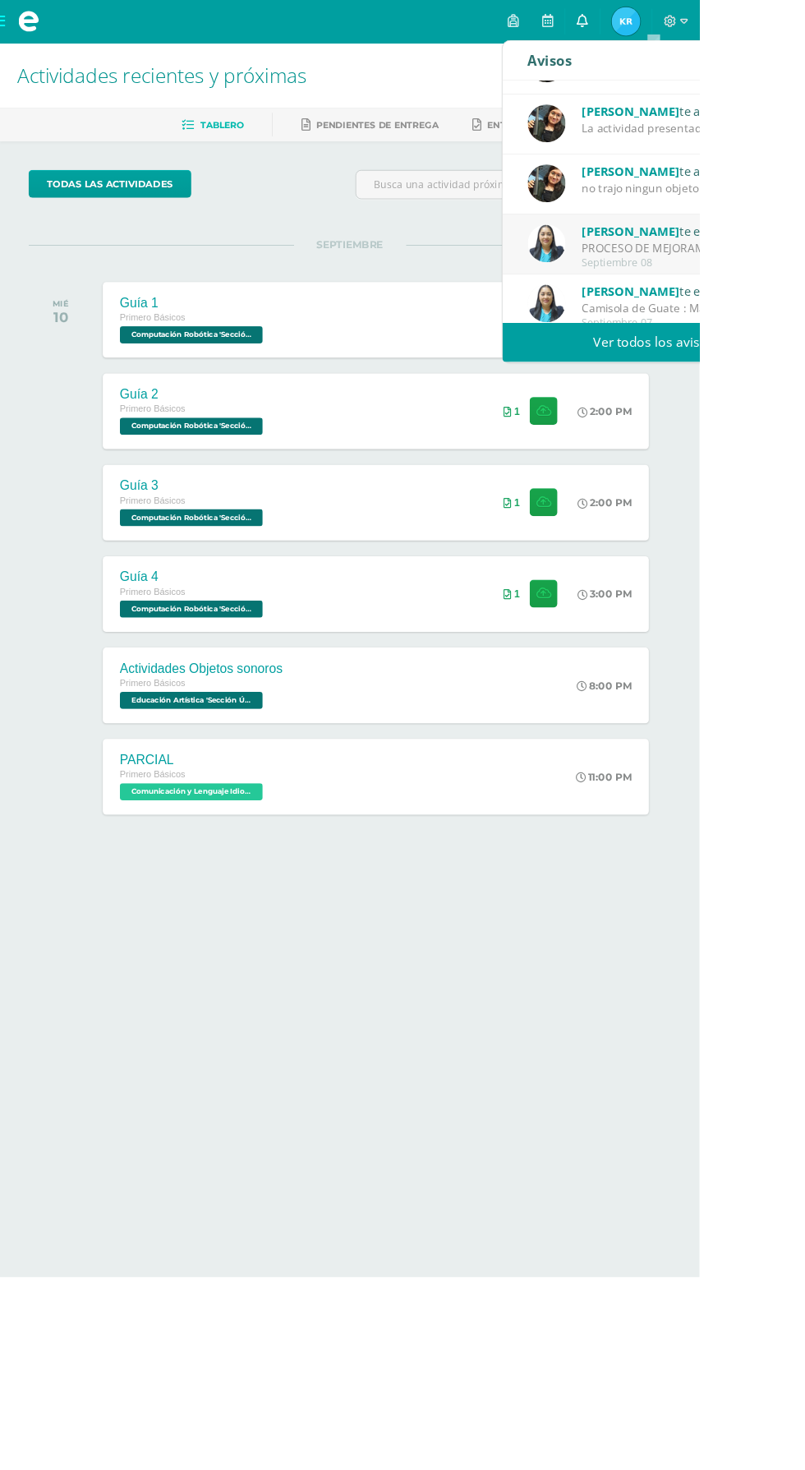
scroll to position [144, 0]
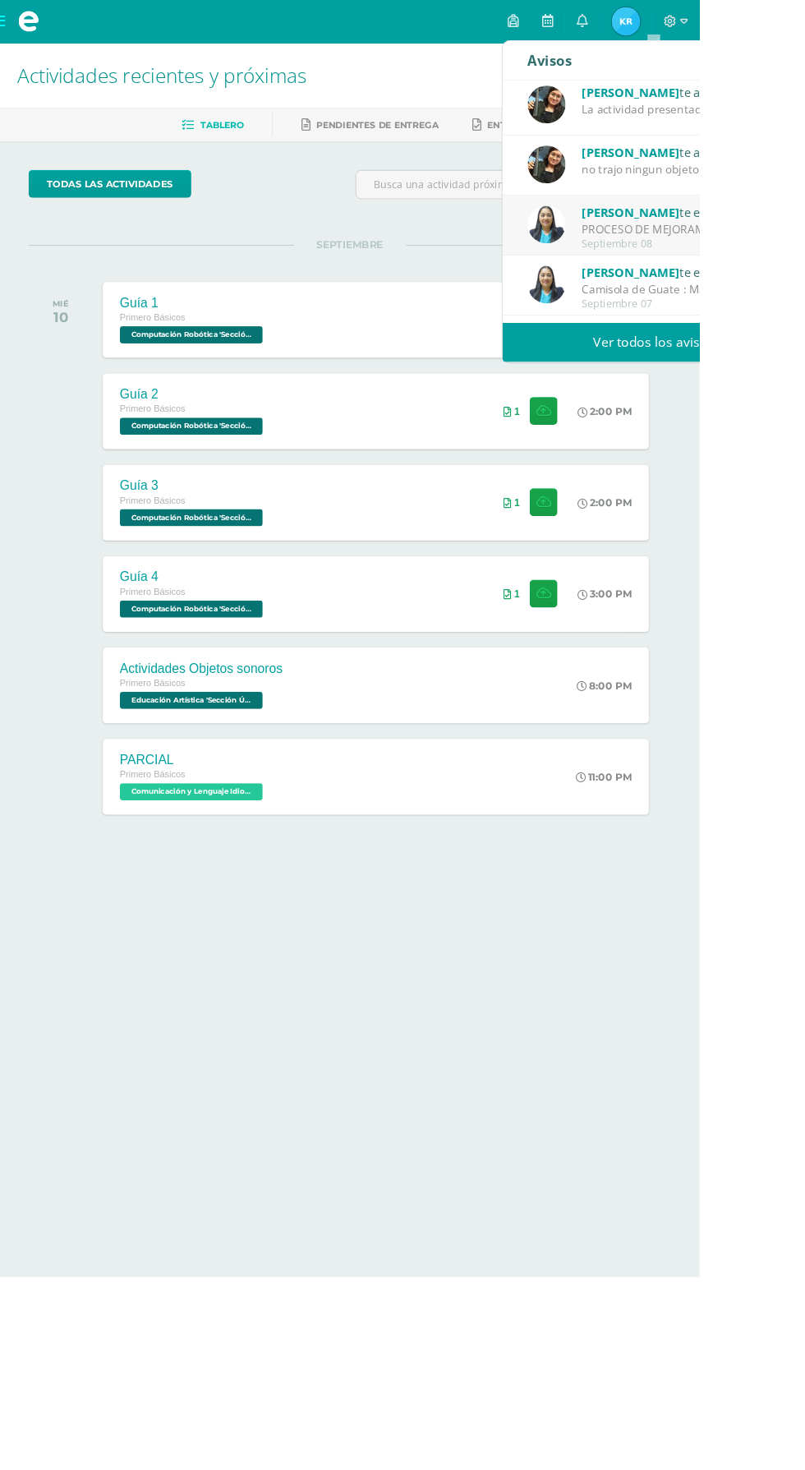
click at [804, 265] on div "PROCESO DE MEJORAMIENTO IV UNIDAD: Bendiciones a cada uno El día [PERSON_NAME][…" at bounding box center [784, 264] width 228 height 19
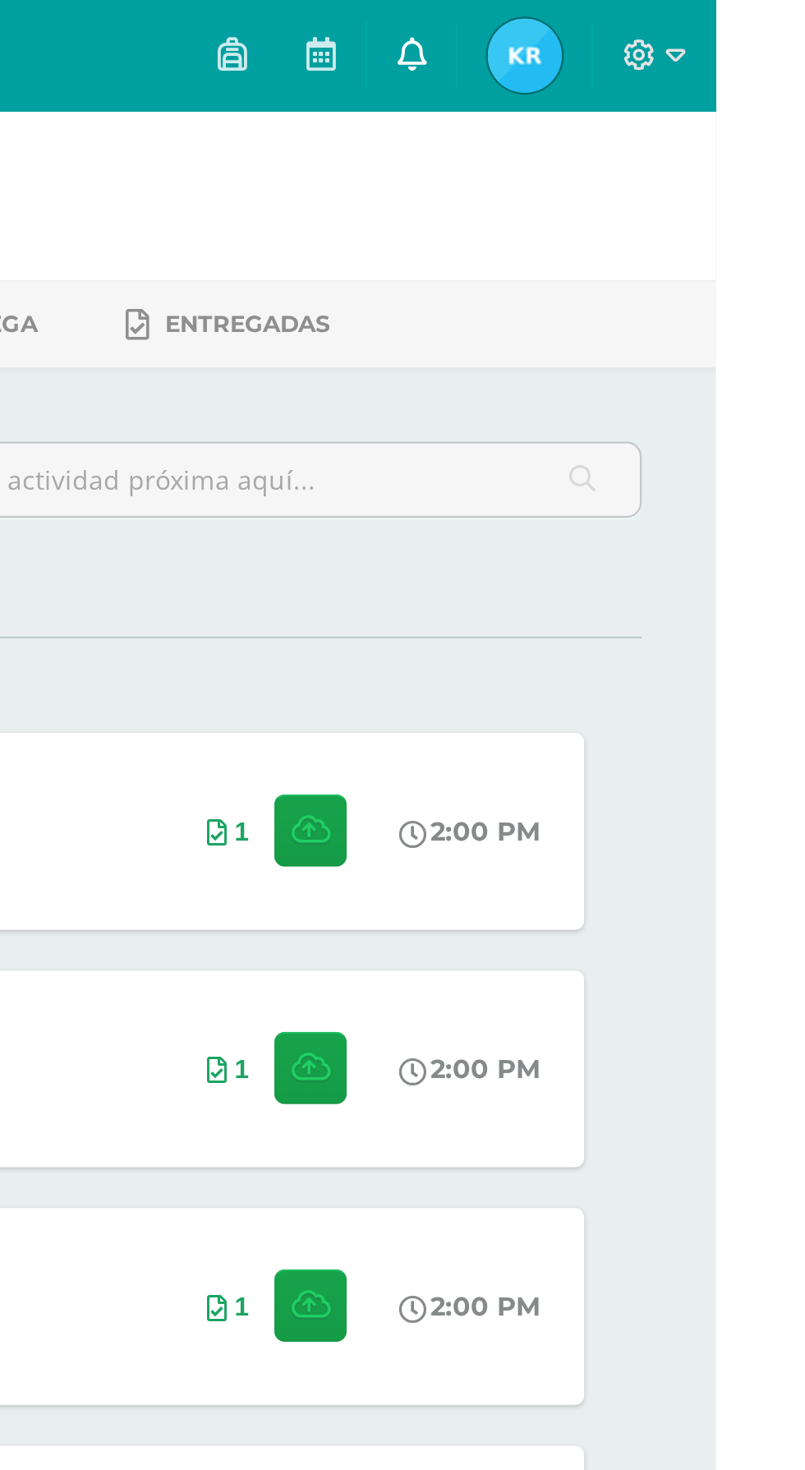
click at [677, 31] on icon at bounding box center [670, 23] width 13 height 15
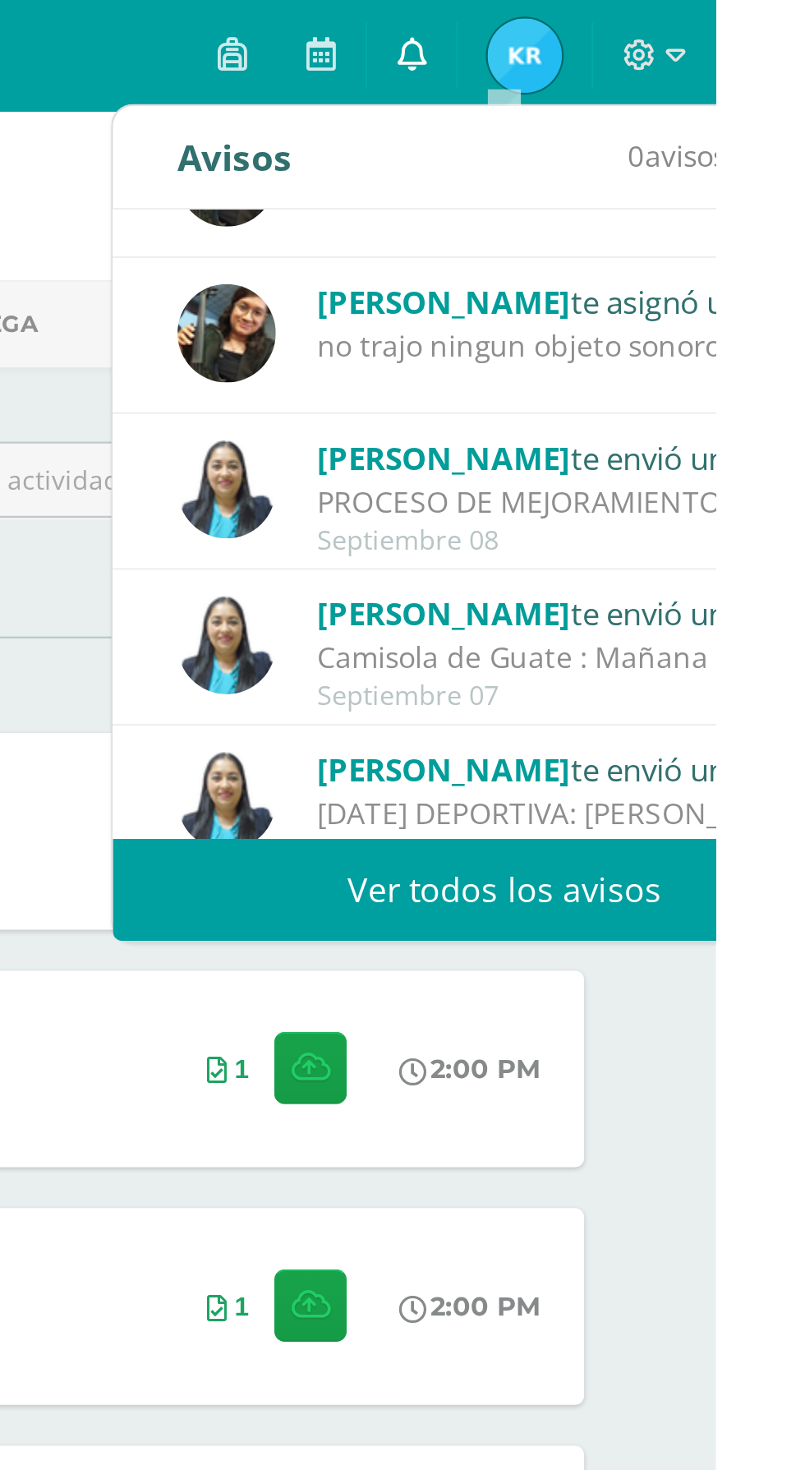
scroll to position [193, 0]
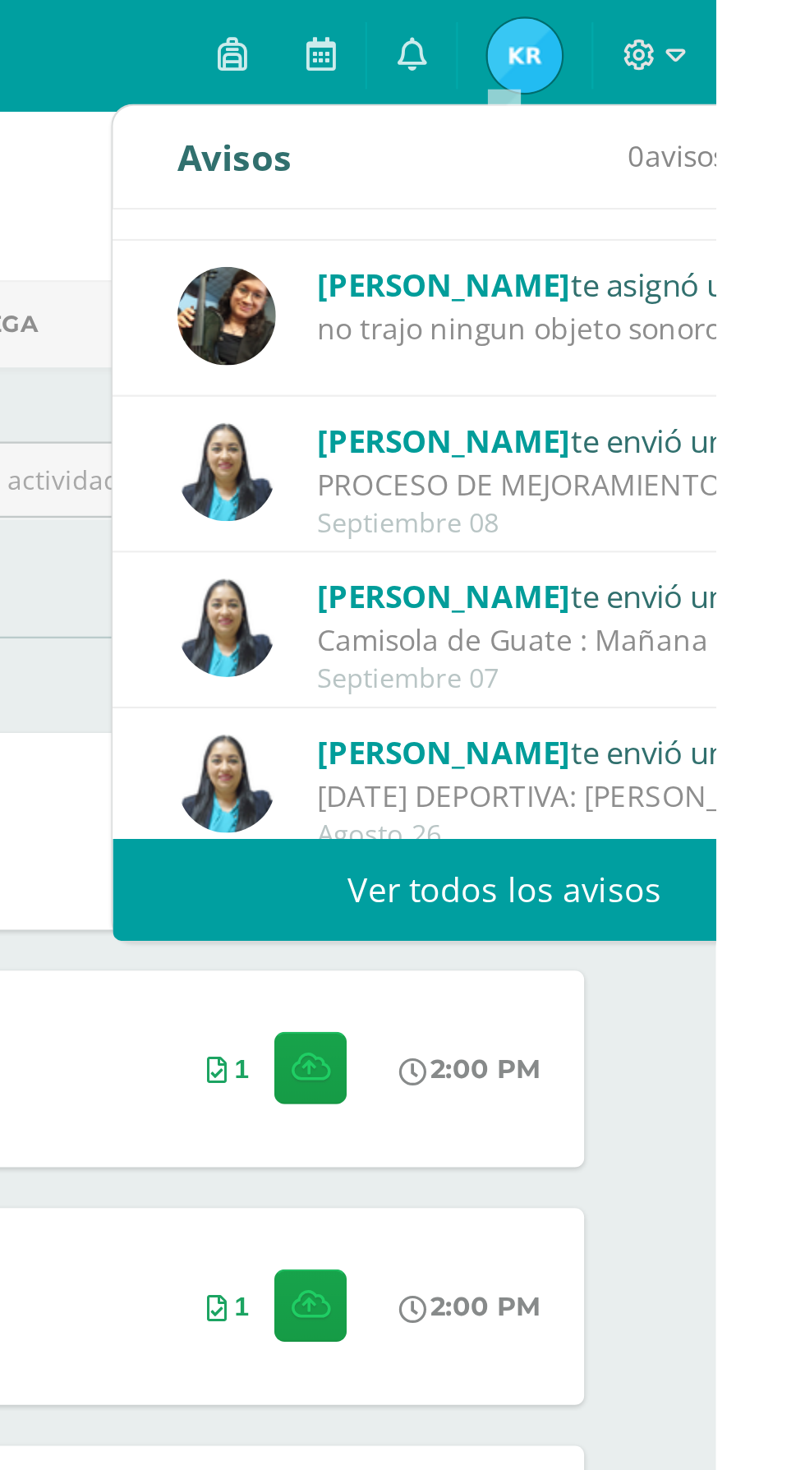
click at [803, 212] on div "PROCESO DE MEJORAMIENTO IV UNIDAD: Bendiciones a cada uno El día de hoy estará …" at bounding box center [743, 214] width 228 height 19
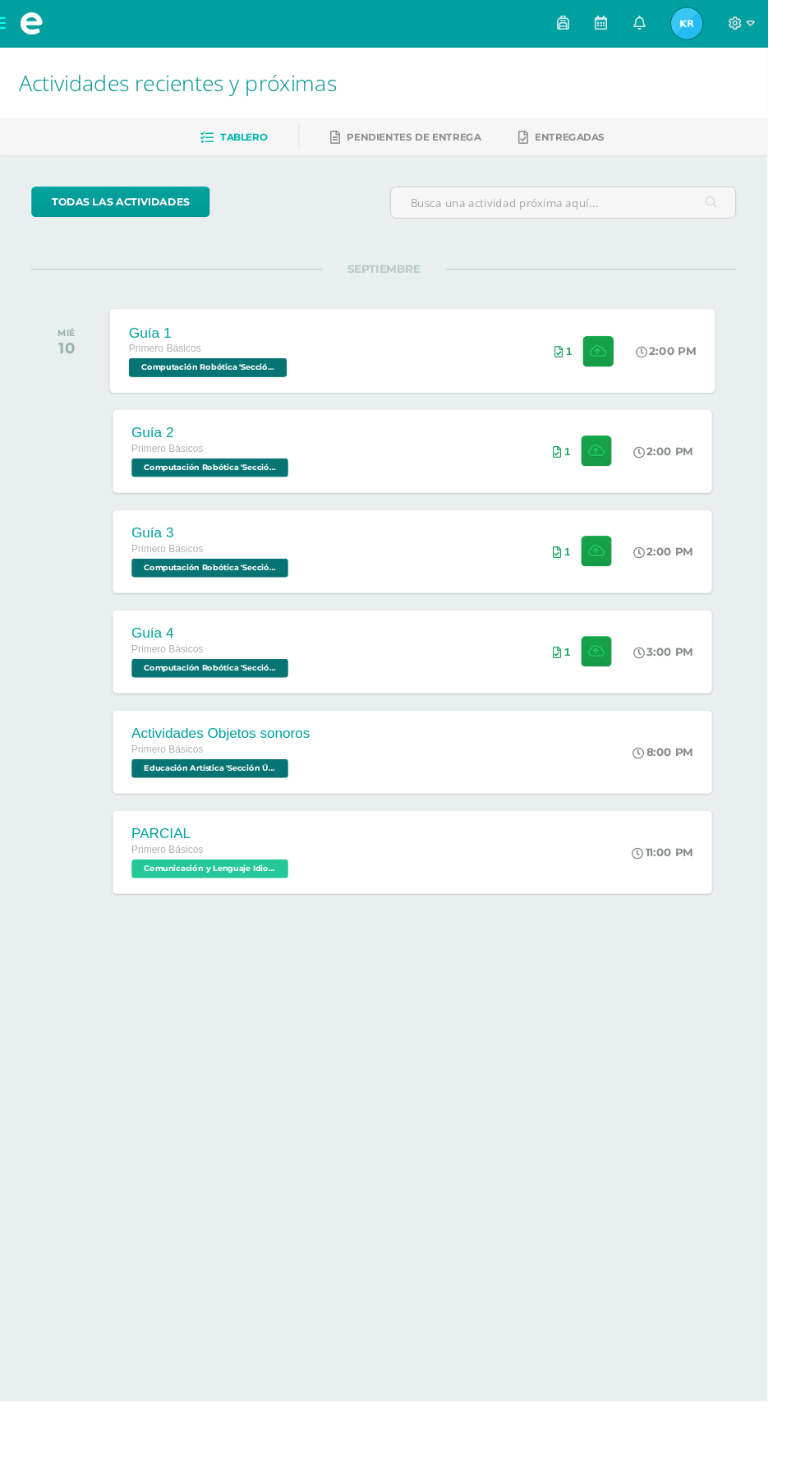
click at [473, 371] on div "Guía 1 Primero Básicos Computación Robótica 'Sección Única' 2:00 PM 1 Guía 1" at bounding box center [432, 368] width 635 height 88
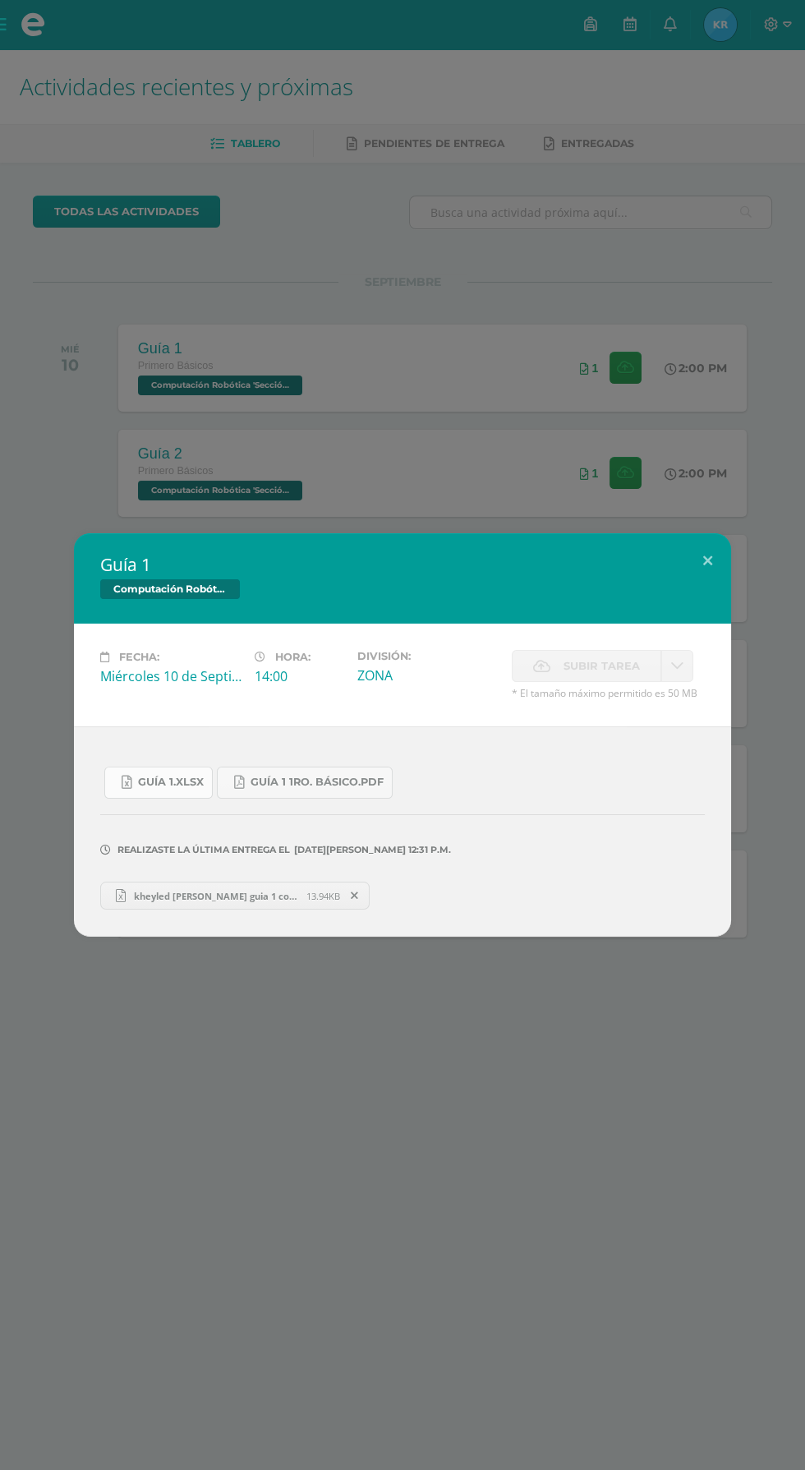
click at [182, 781] on span "Guía 1.xlsx" at bounding box center [171, 782] width 66 height 13
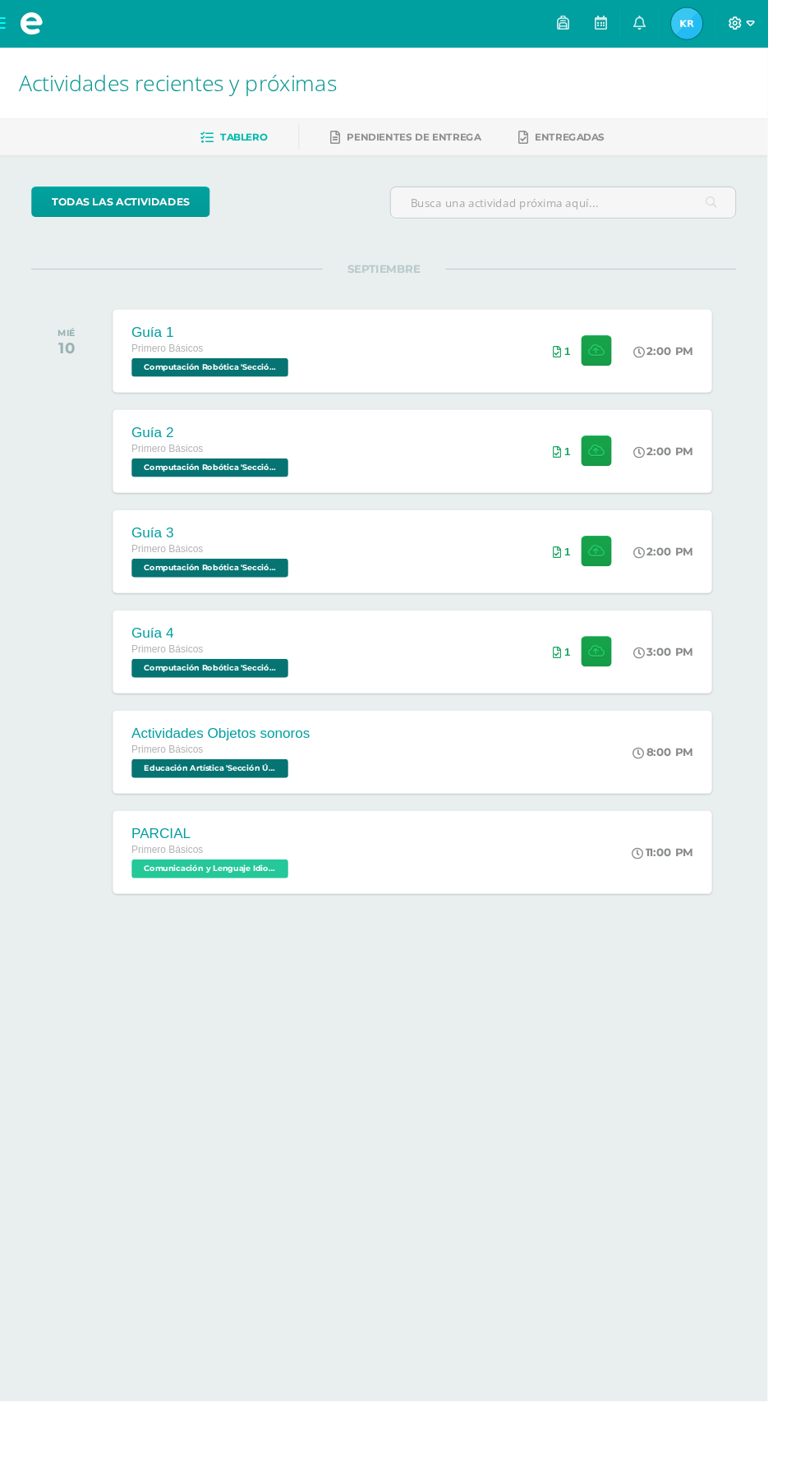
click at [779, 24] on icon at bounding box center [771, 24] width 15 height 15
click at [794, 109] on span "Cerrar sesión" at bounding box center [775, 112] width 74 height 16
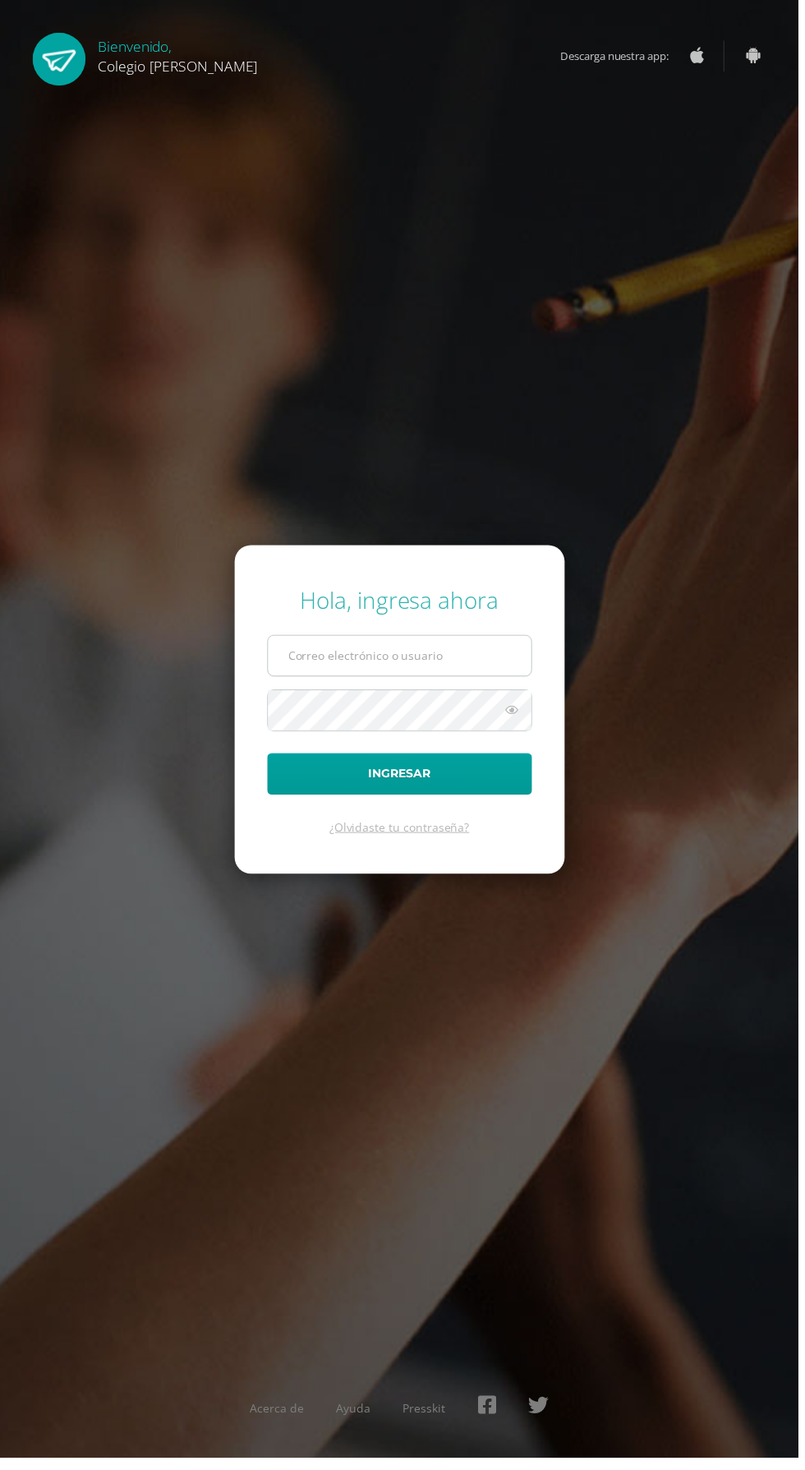
click at [423, 681] on input "text" at bounding box center [402, 661] width 265 height 40
type input "[EMAIL_ADDRESS][DOMAIN_NAME]"
click at [269, 759] on button "Ingresar" at bounding box center [402, 780] width 267 height 42
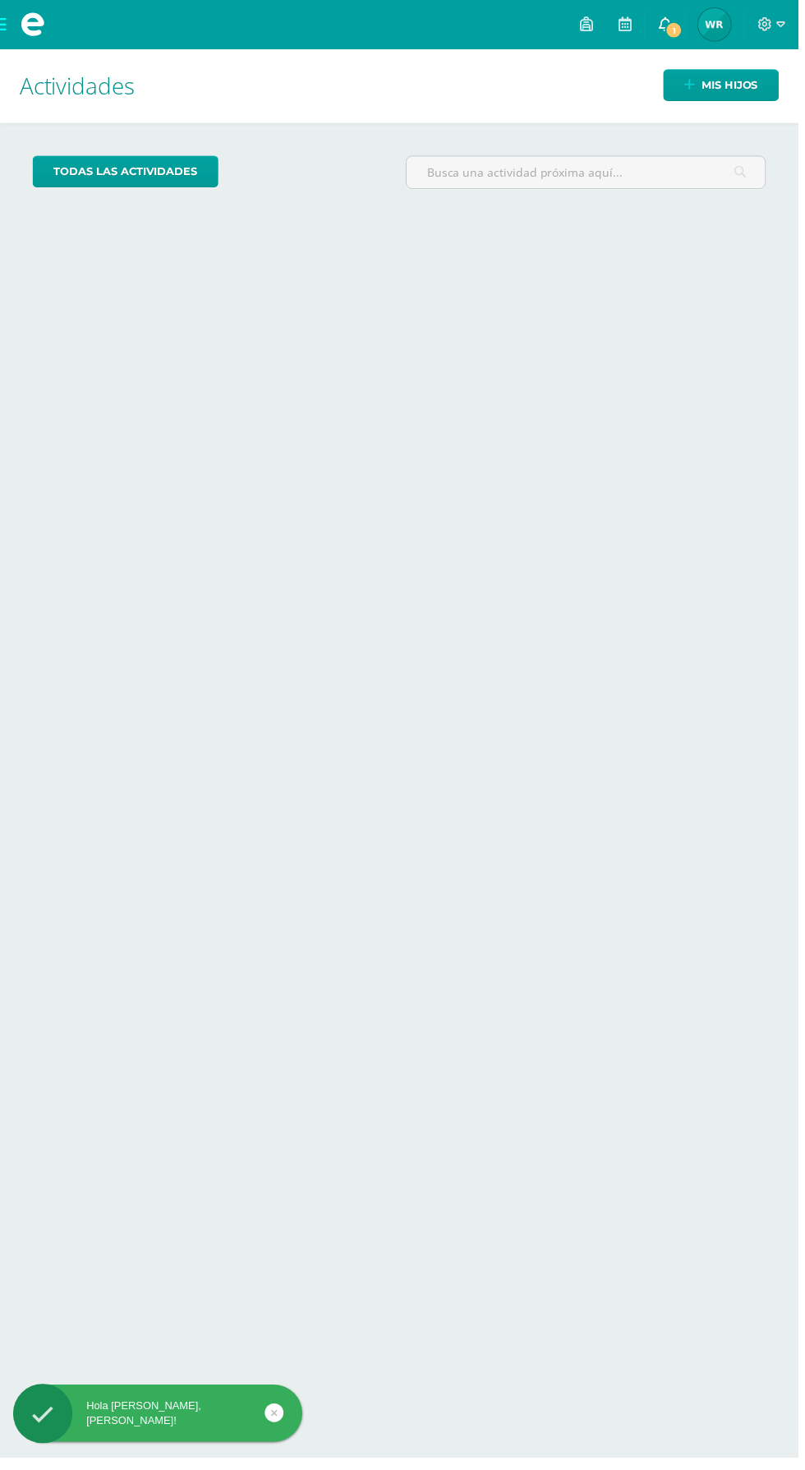
click at [679, 32] on span "1" at bounding box center [679, 30] width 18 height 18
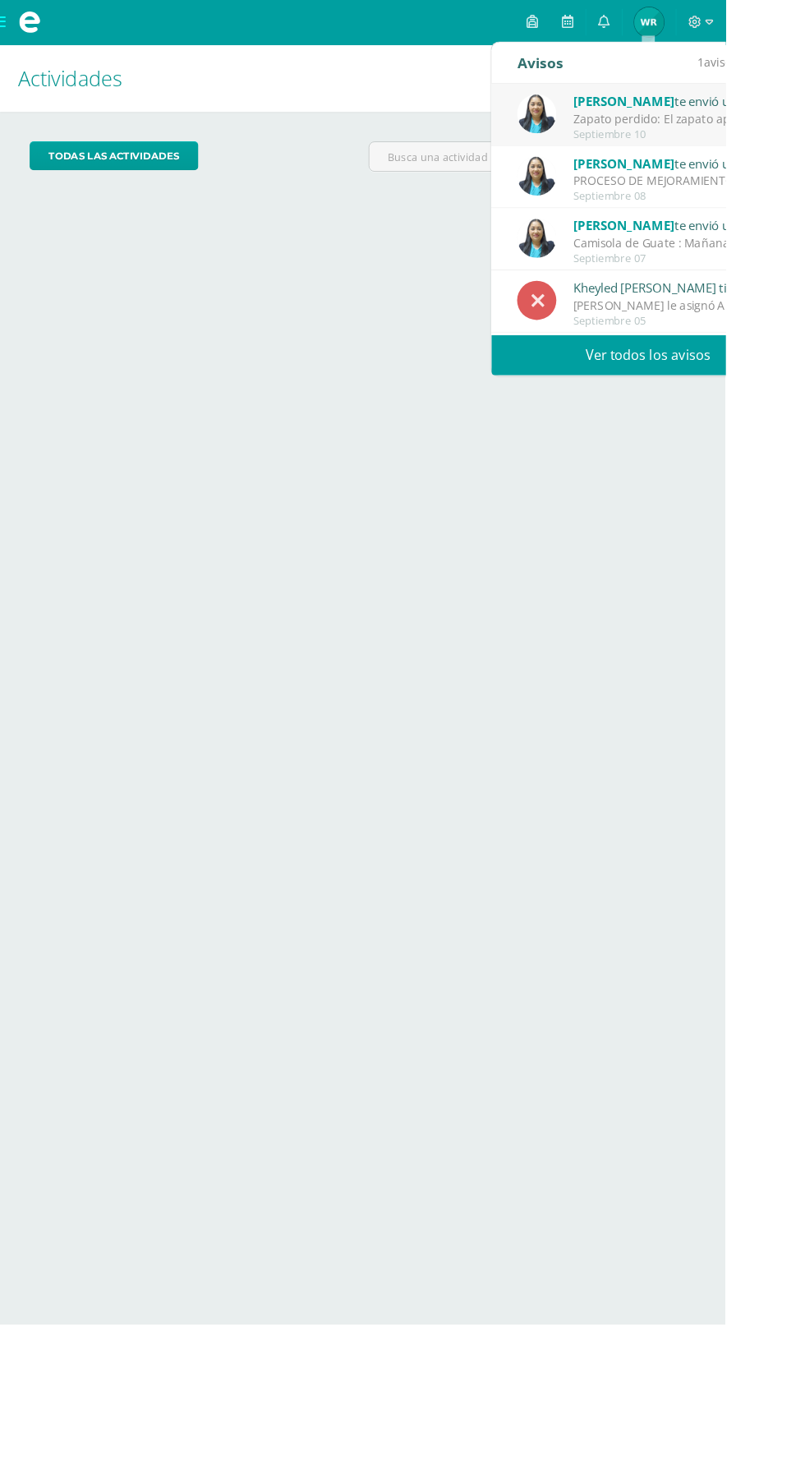
click at [712, 338] on div "[PERSON_NAME] le asignó A 'No entregó tarea' al alumno Kheyled [PERSON_NAME]. A…" at bounding box center [751, 338] width 228 height 19
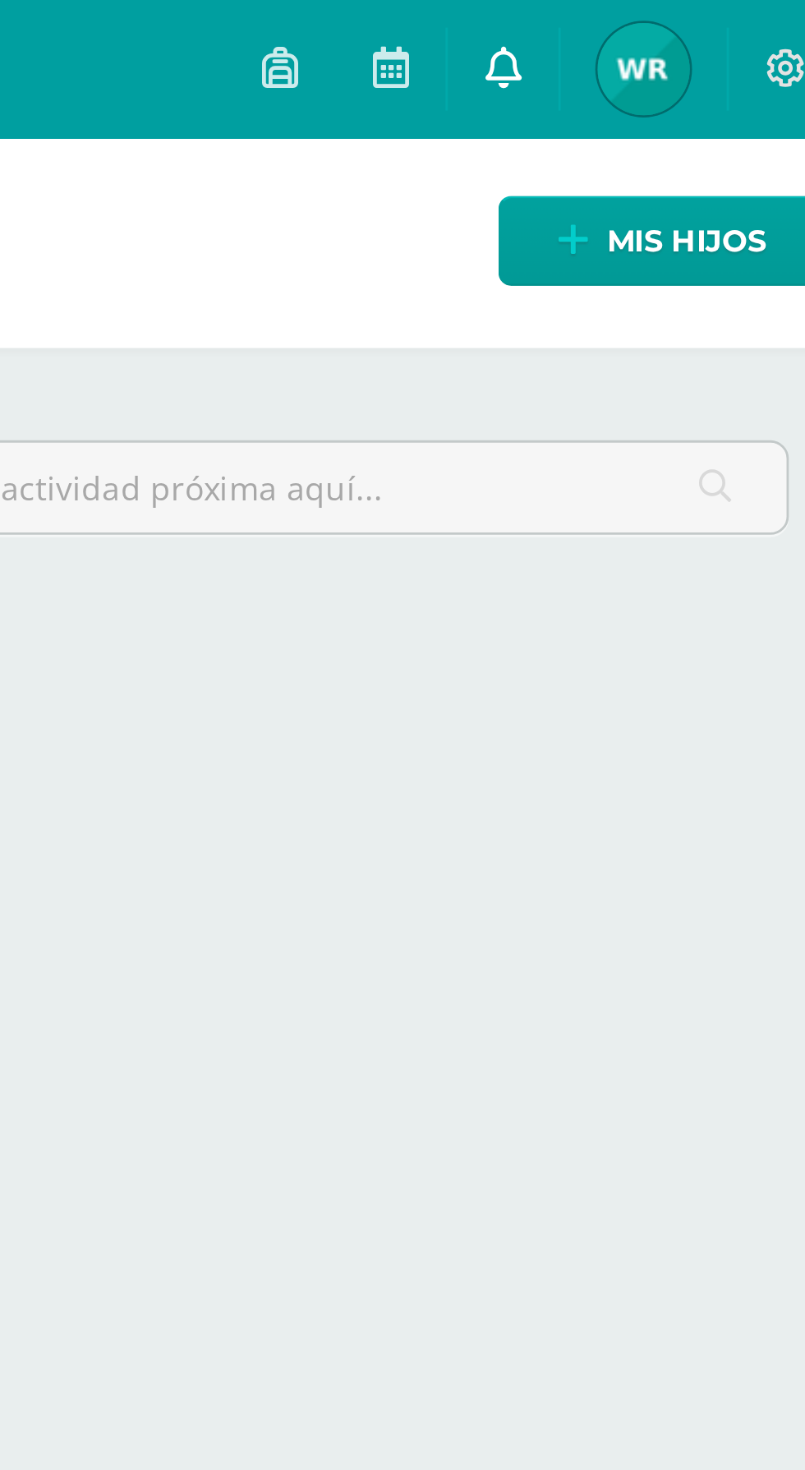
click at [674, 20] on icon at bounding box center [670, 23] width 13 height 15
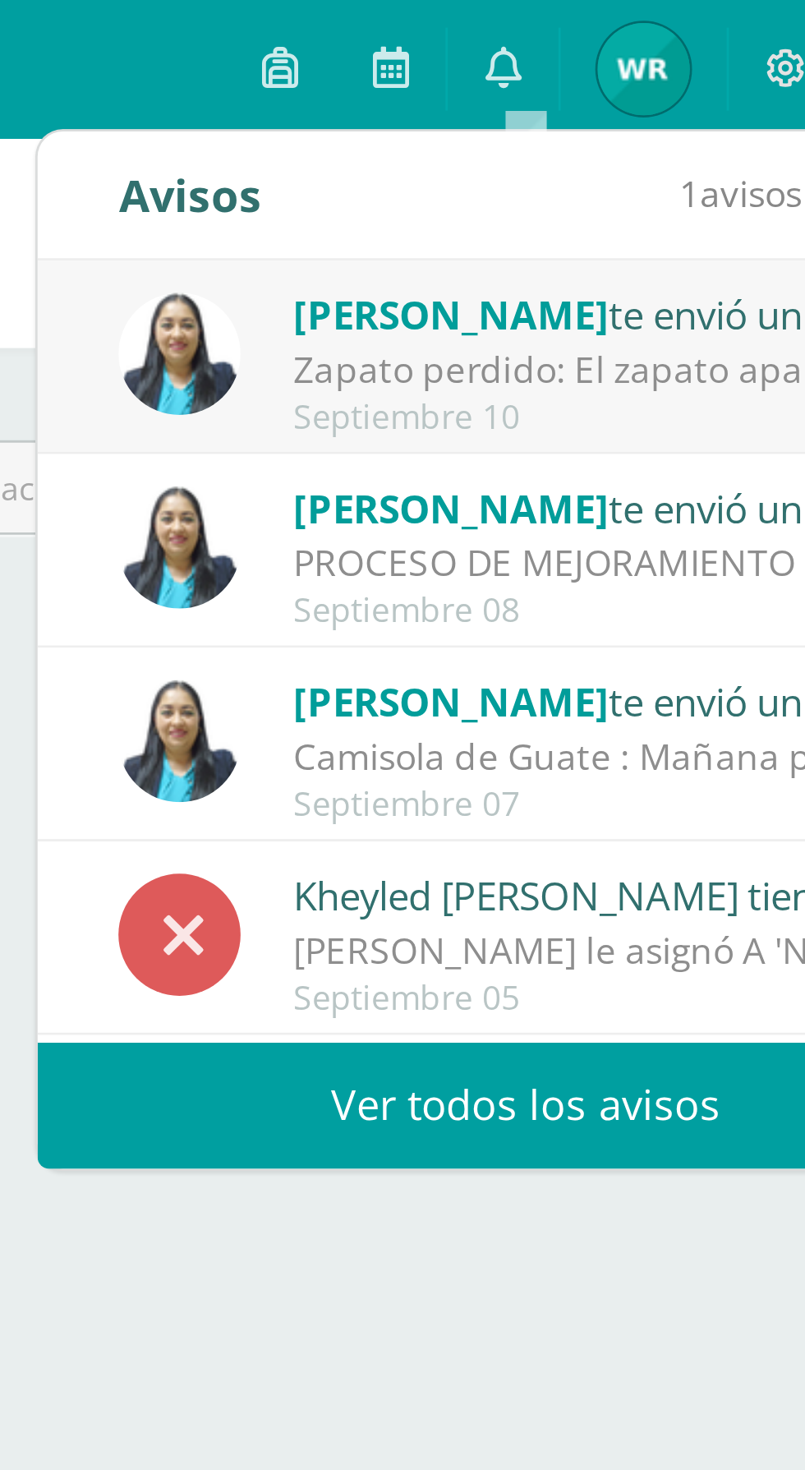
click at [689, 337] on div "[PERSON_NAME] le asignó A 'No entregó tarea' al alumno Kheyled [PERSON_NAME]. A…" at bounding box center [710, 338] width 228 height 19
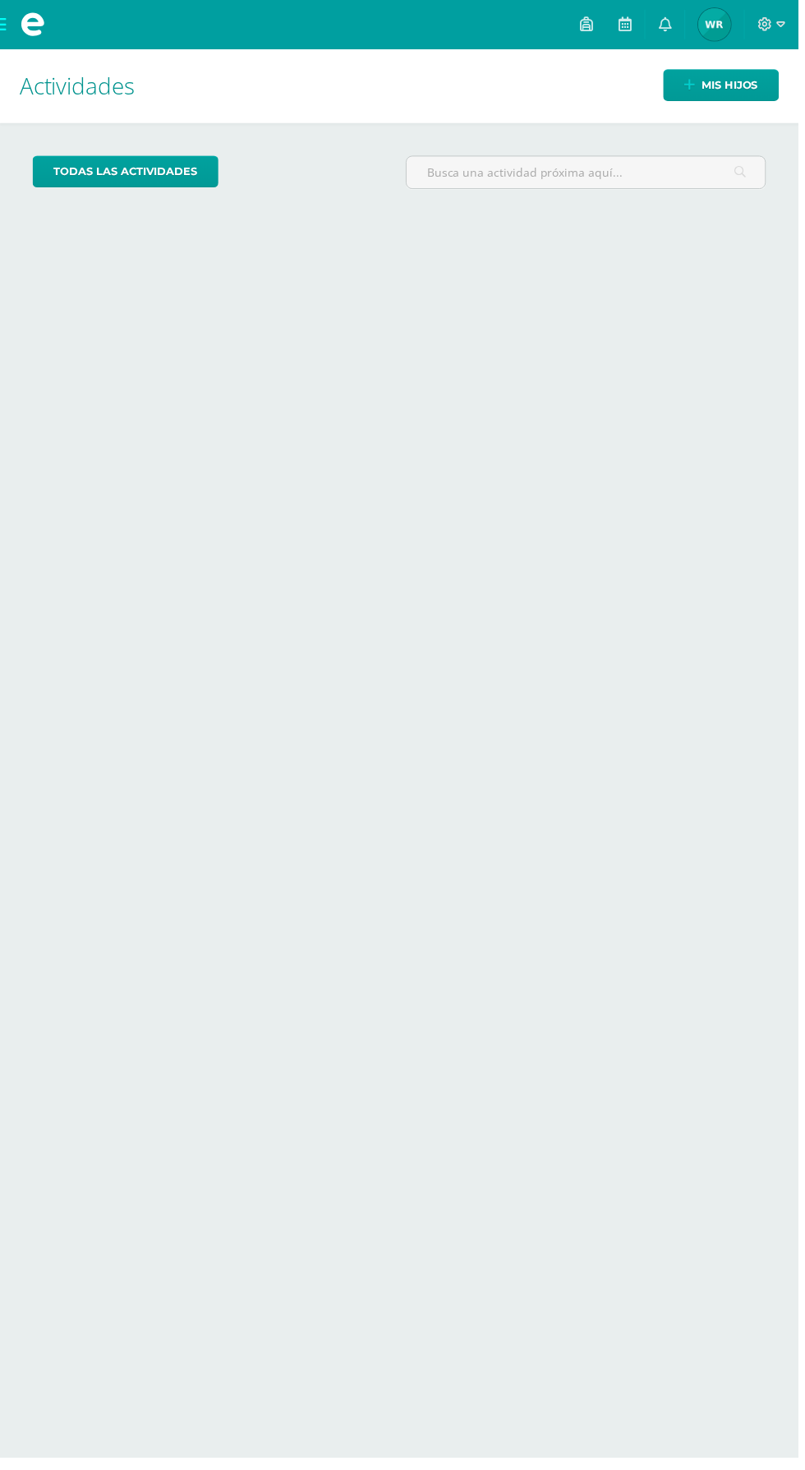
click at [489, 1167] on div "Actividades Mis hijos todas las Actividades No tienes actividades Échale un vis…" at bounding box center [402, 759] width 818 height 1421
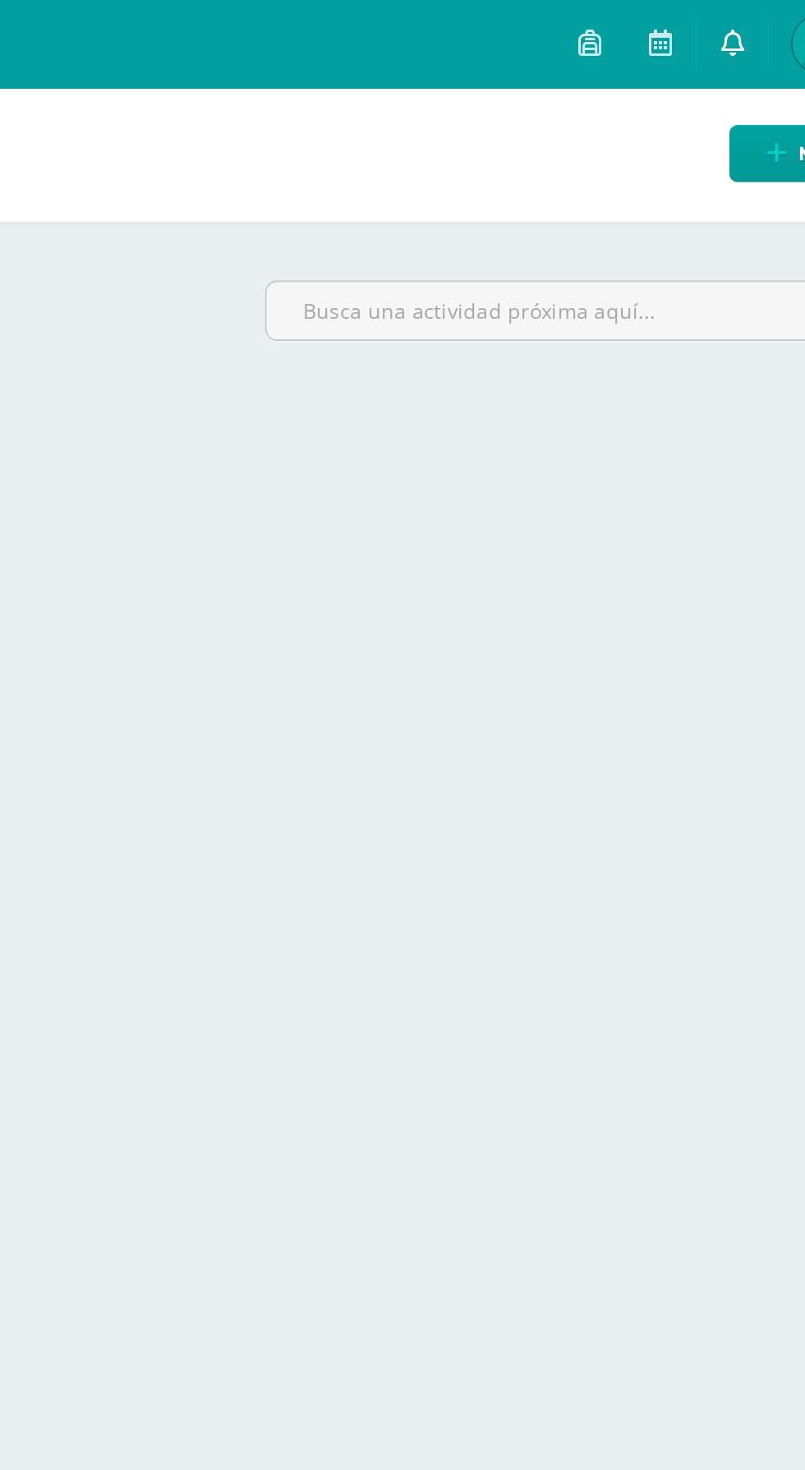
click at [685, 29] on link at bounding box center [670, 24] width 39 height 49
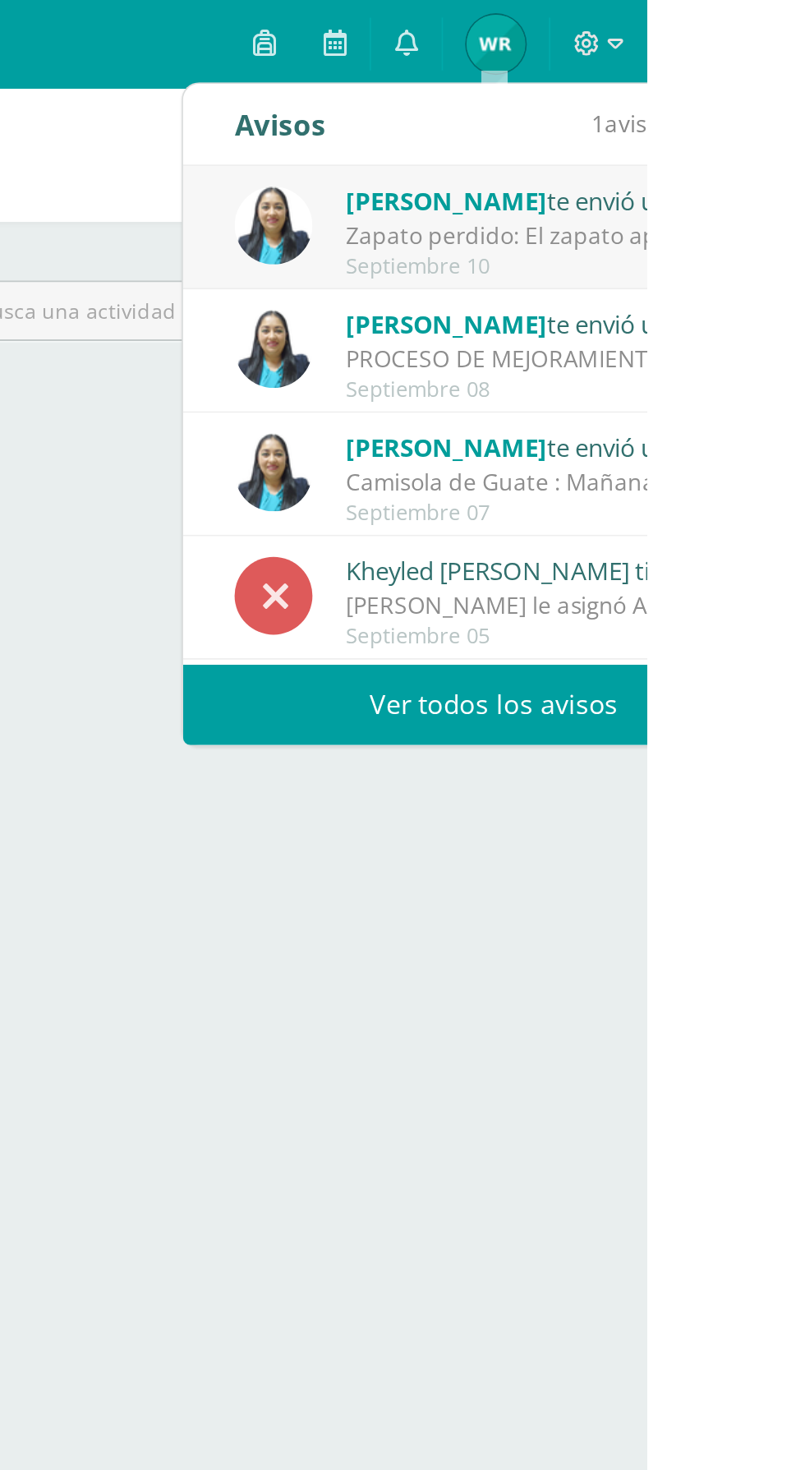
click at [786, 123] on div "Zapato perdido: El zapato apareció en otro edificio, al parecer alguien lo iba …" at bounding box center [751, 131] width 228 height 19
